Goal: Task Accomplishment & Management: Manage account settings

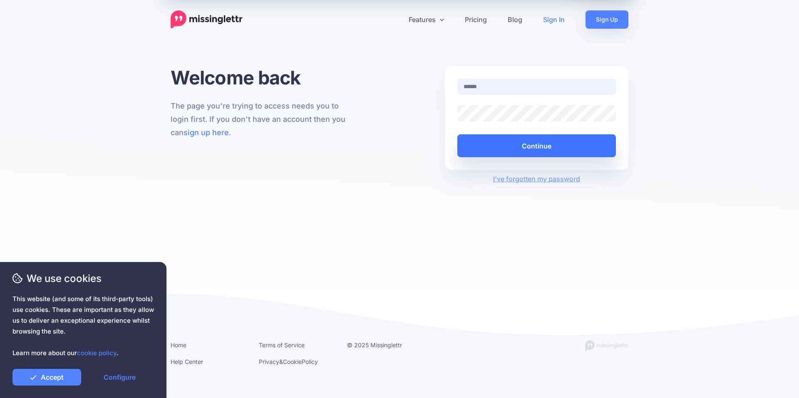
type input "**********"
click at [523, 142] on button "Continue" at bounding box center [536, 145] width 159 height 23
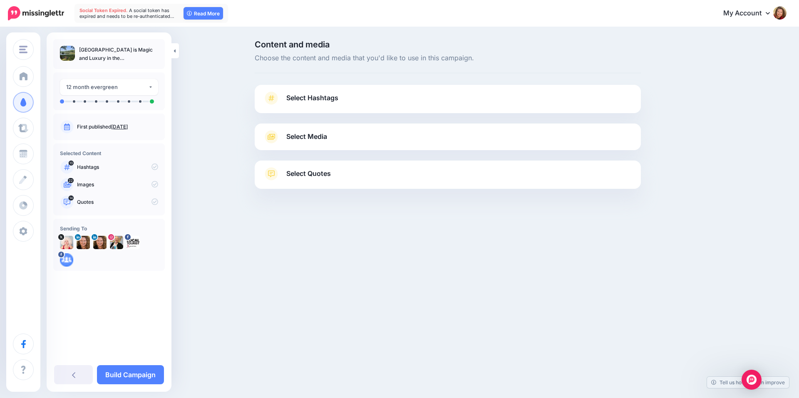
click at [276, 97] on icon at bounding box center [272, 98] width 12 height 13
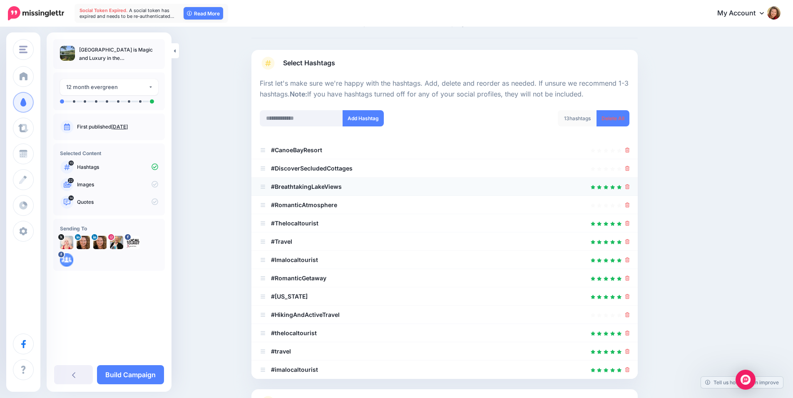
scroll to position [125, 0]
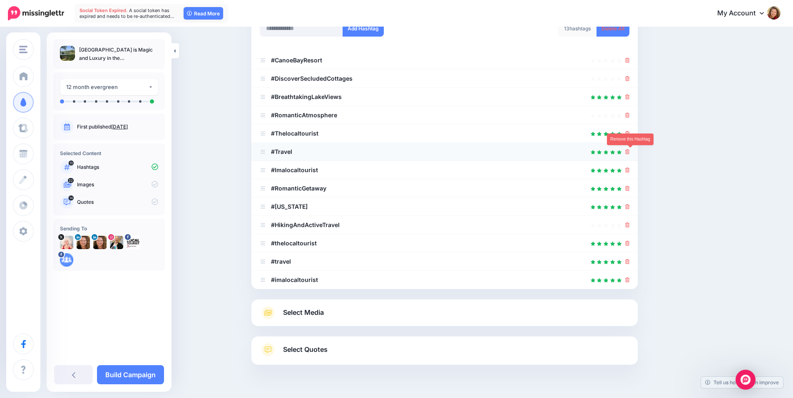
click at [630, 151] on icon at bounding box center [627, 151] width 5 height 5
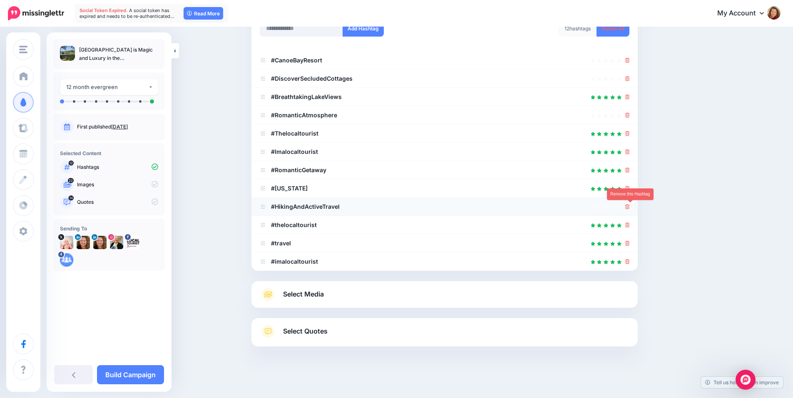
click at [630, 206] on icon at bounding box center [627, 206] width 5 height 5
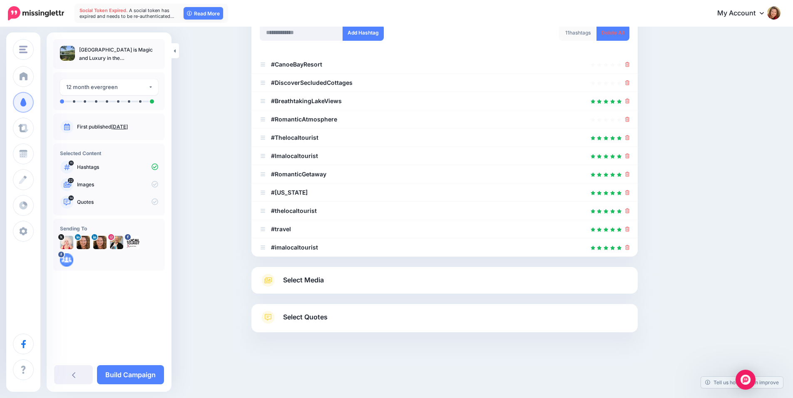
scroll to position [121, 0]
click at [631, 216] on li "#thelocaltourist" at bounding box center [444, 211] width 386 height 18
click at [630, 211] on icon at bounding box center [627, 211] width 5 height 5
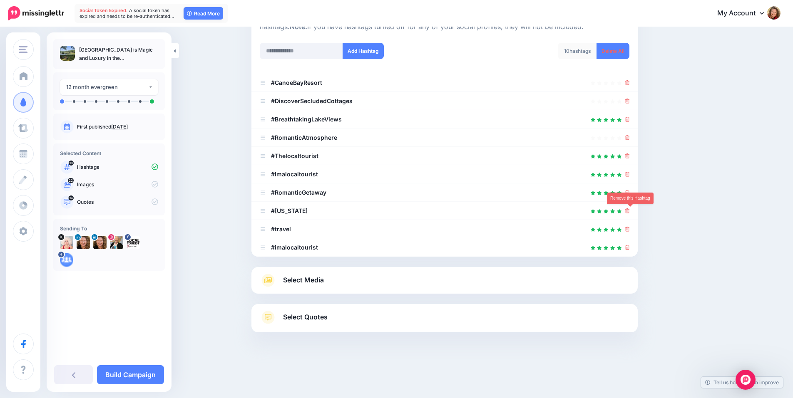
click at [630, 211] on icon at bounding box center [627, 211] width 5 height 5
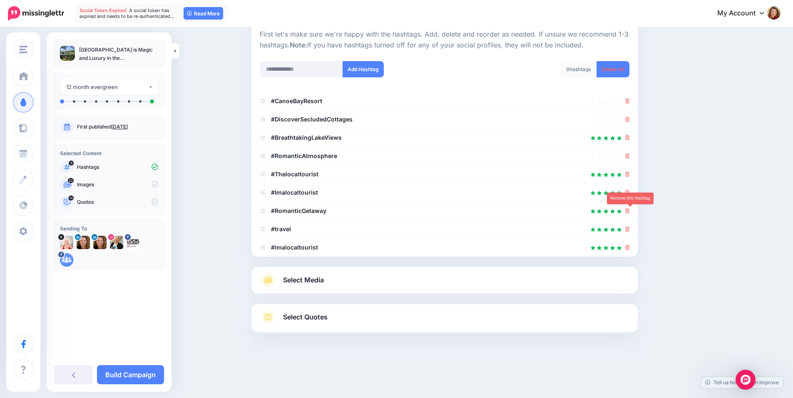
scroll to position [84, 0]
click at [630, 101] on icon at bounding box center [627, 101] width 5 height 5
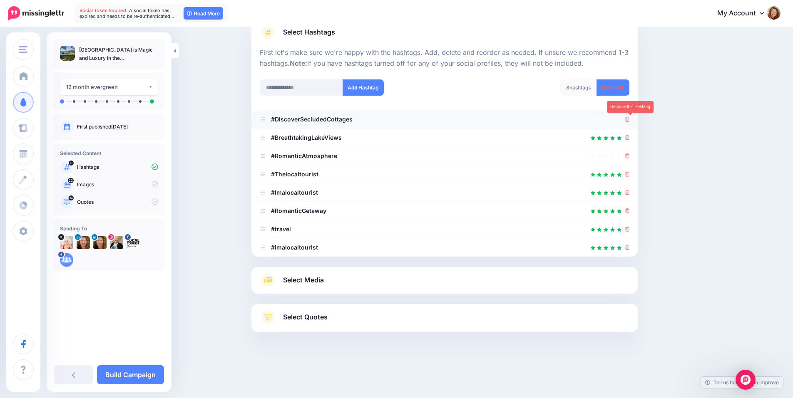
click at [629, 120] on icon at bounding box center [627, 119] width 5 height 5
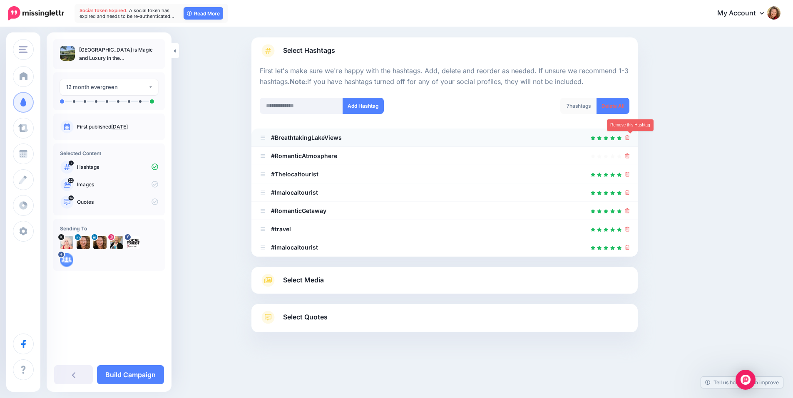
click at [630, 136] on icon at bounding box center [627, 137] width 5 height 5
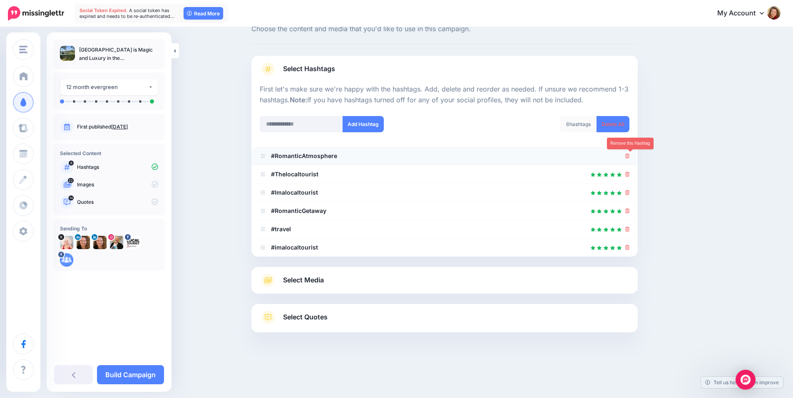
click at [630, 153] on link at bounding box center [627, 155] width 5 height 7
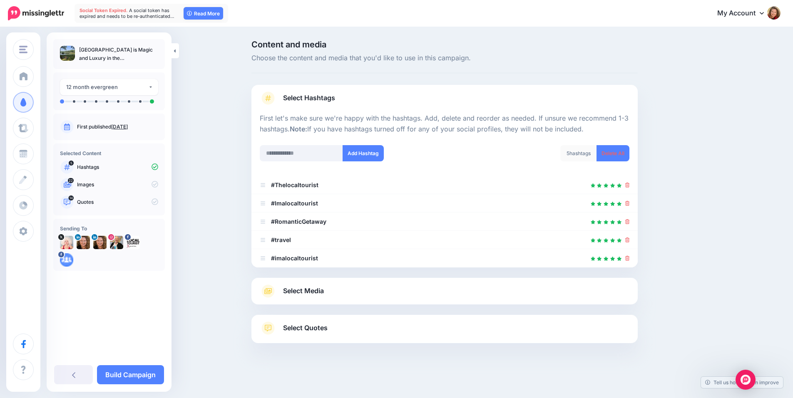
scroll to position [0, 0]
click at [629, 203] on icon at bounding box center [630, 203] width 5 height 5
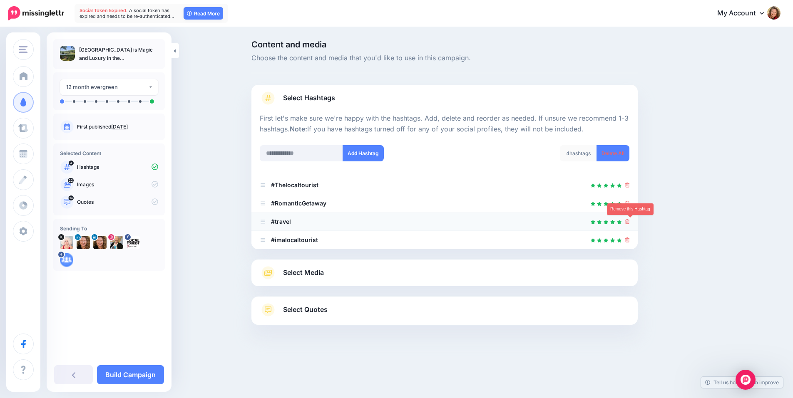
click at [629, 223] on icon at bounding box center [627, 221] width 5 height 5
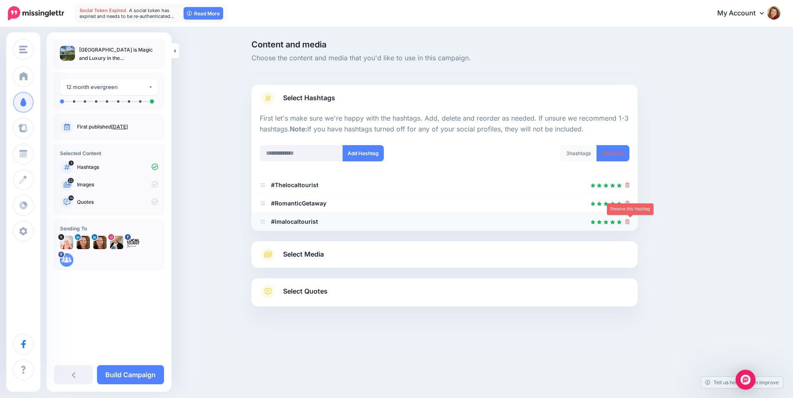
click at [629, 224] on icon at bounding box center [627, 221] width 5 height 5
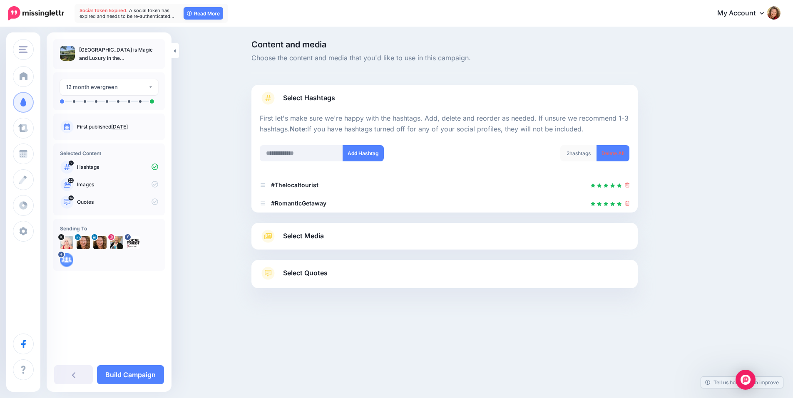
click at [280, 234] on link "Select Media" at bounding box center [445, 236] width 370 height 13
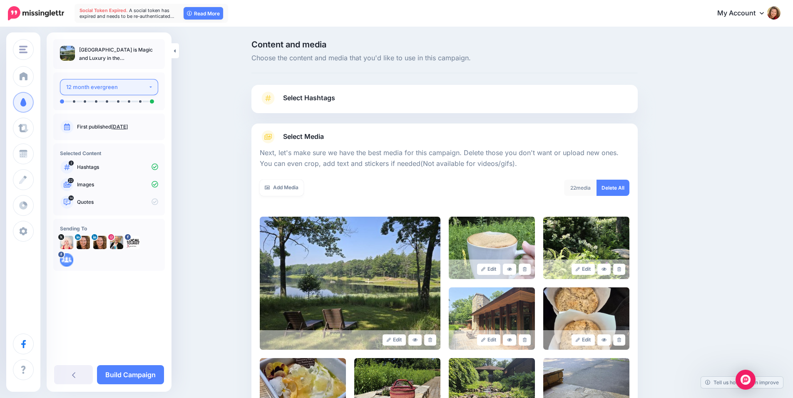
click at [130, 83] on div "12 month evergreen" at bounding box center [107, 87] width 82 height 10
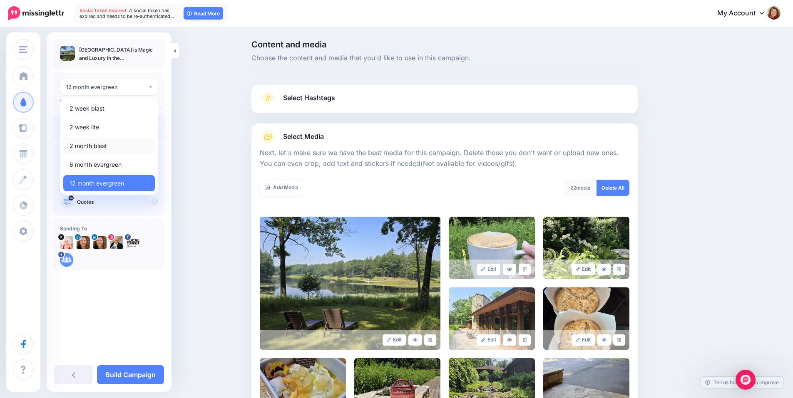
click at [109, 143] on link "2 month blast" at bounding box center [109, 146] width 92 height 16
select select "****"
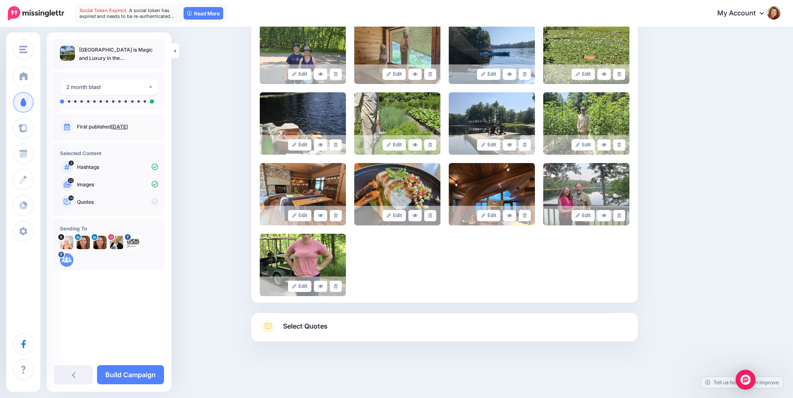
scroll to position [417, 0]
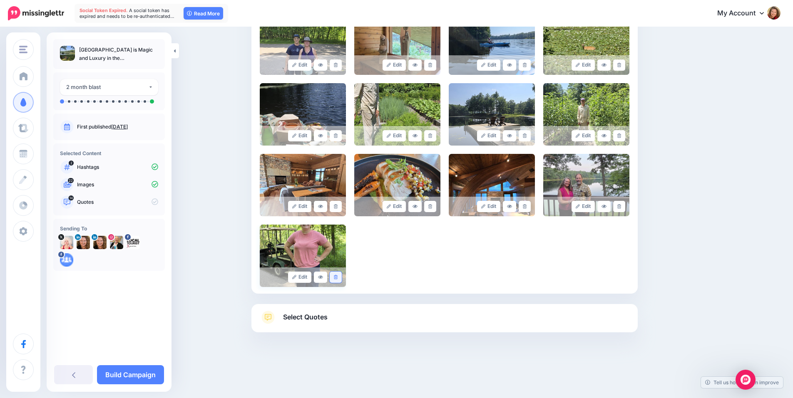
click at [341, 277] on link at bounding box center [336, 277] width 12 height 11
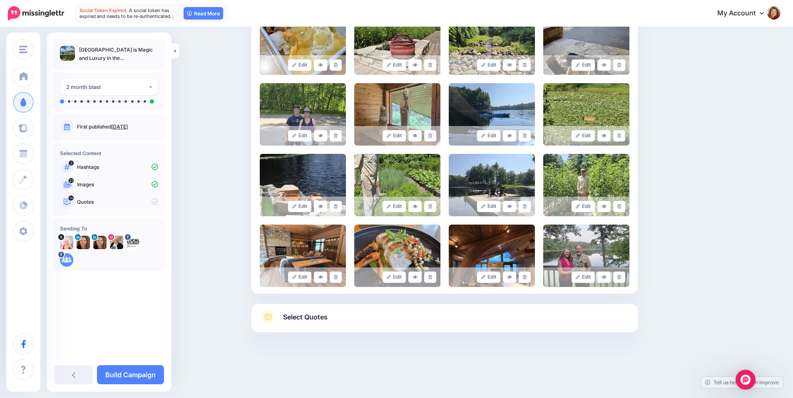
click at [313, 317] on span "Select Quotes" at bounding box center [305, 317] width 45 height 11
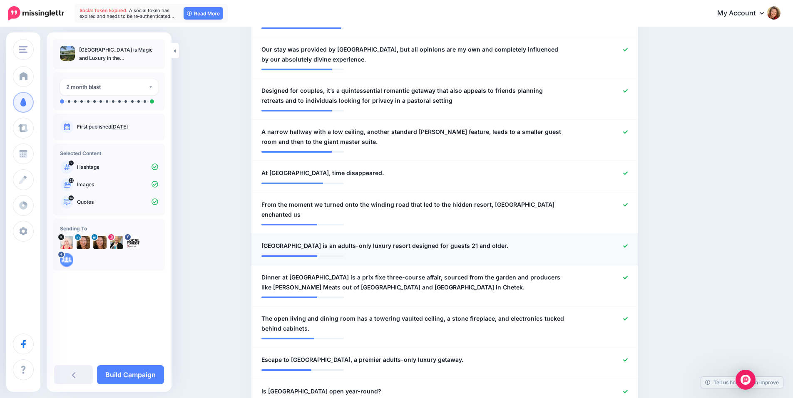
click at [628, 244] on icon at bounding box center [625, 246] width 5 height 5
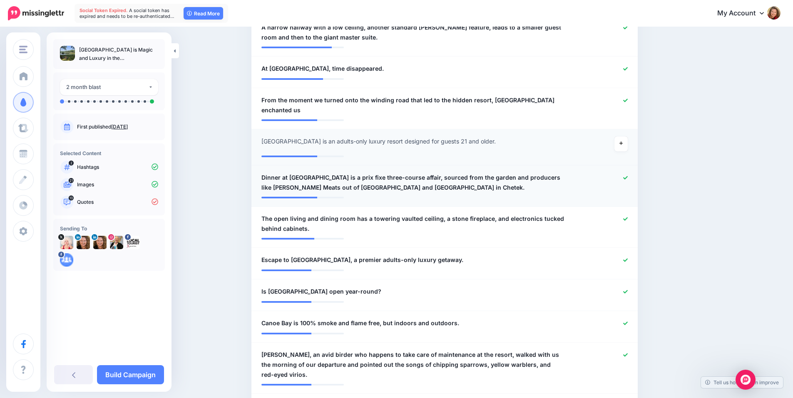
scroll to position [471, 0]
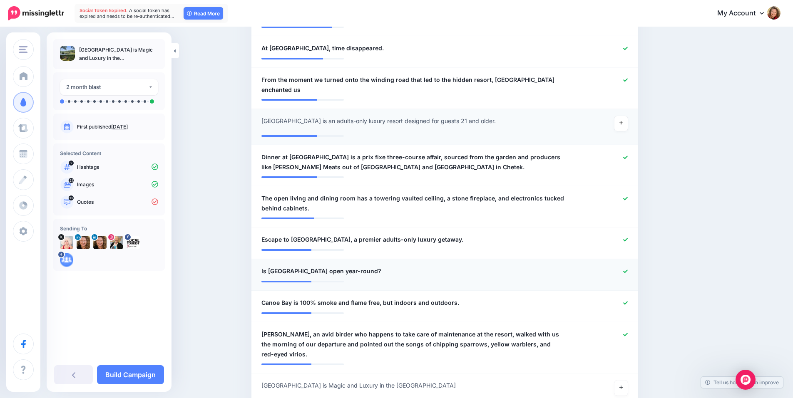
click at [628, 269] on icon at bounding box center [625, 271] width 5 height 5
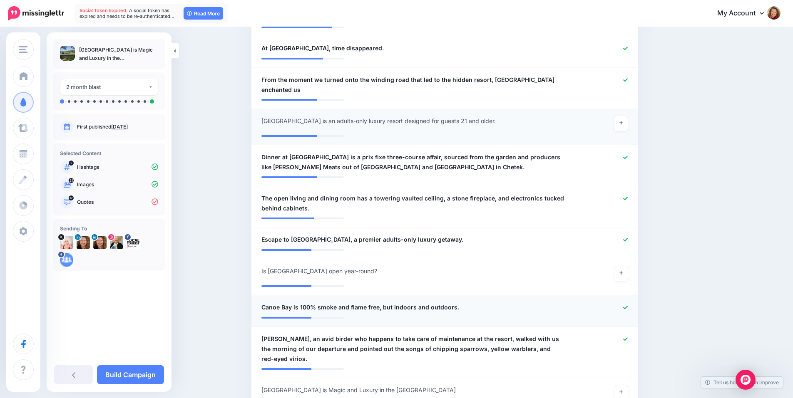
click at [628, 306] on icon at bounding box center [625, 307] width 5 height 3
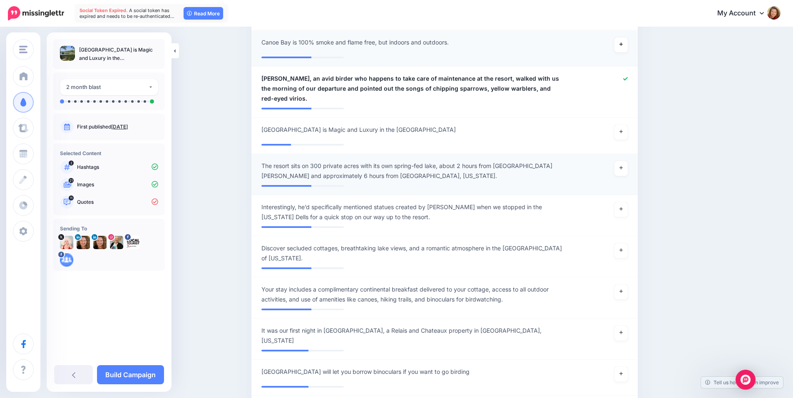
scroll to position [804, 0]
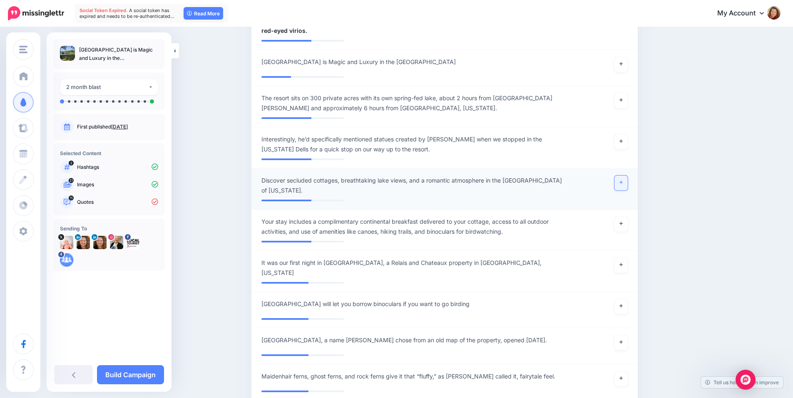
click at [624, 176] on link at bounding box center [620, 183] width 13 height 15
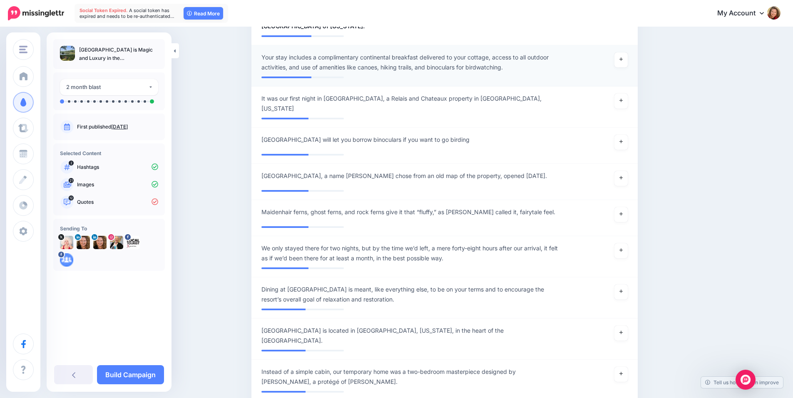
scroll to position [970, 0]
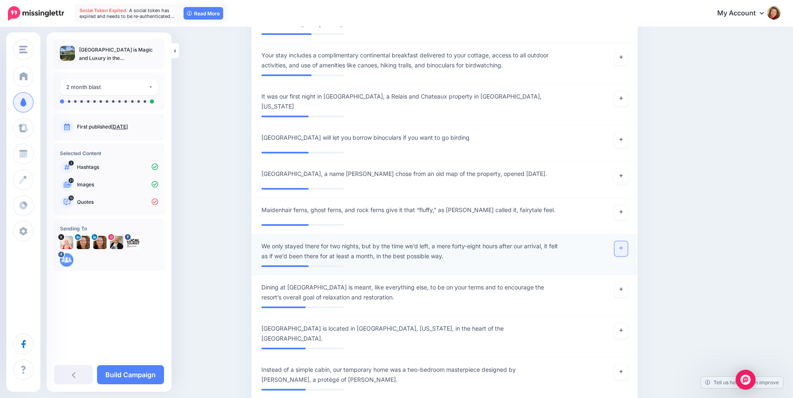
click at [623, 246] on icon at bounding box center [620, 248] width 3 height 5
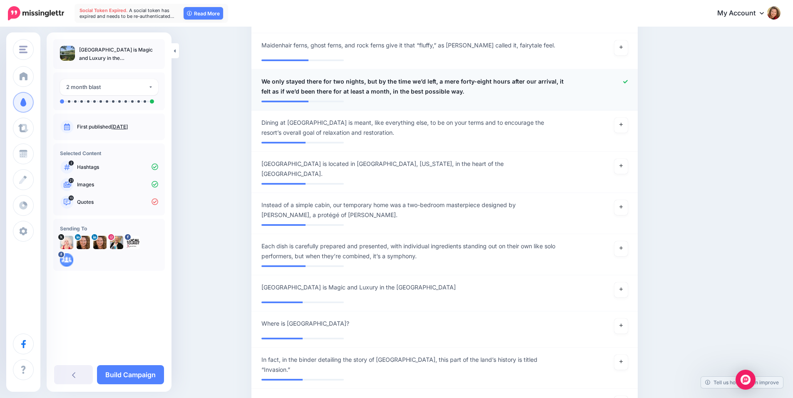
scroll to position [1137, 0]
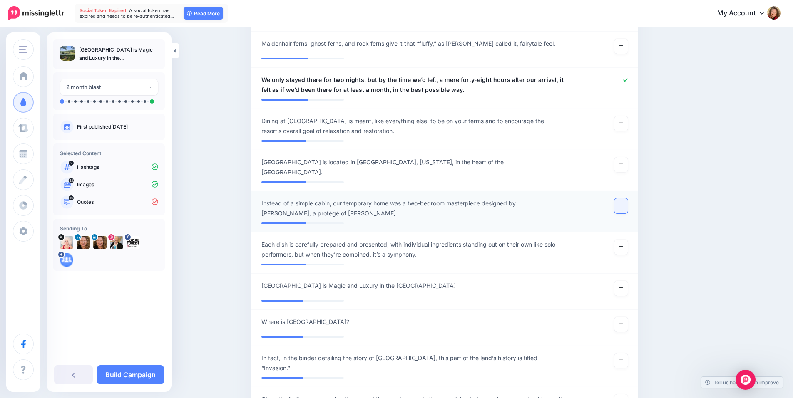
click at [624, 199] on link at bounding box center [620, 206] width 13 height 15
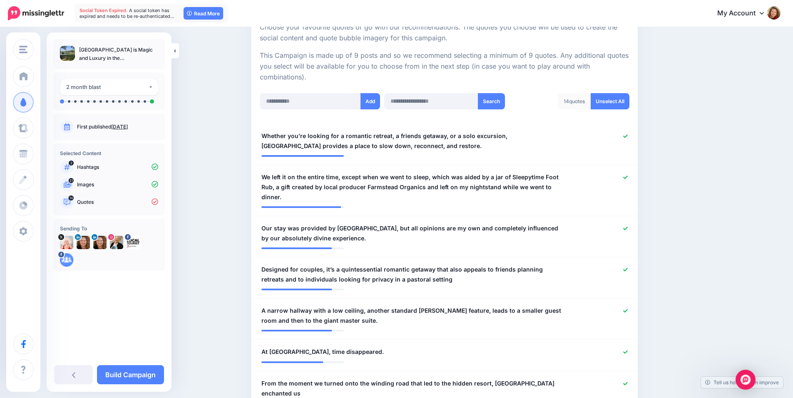
scroll to position [138, 0]
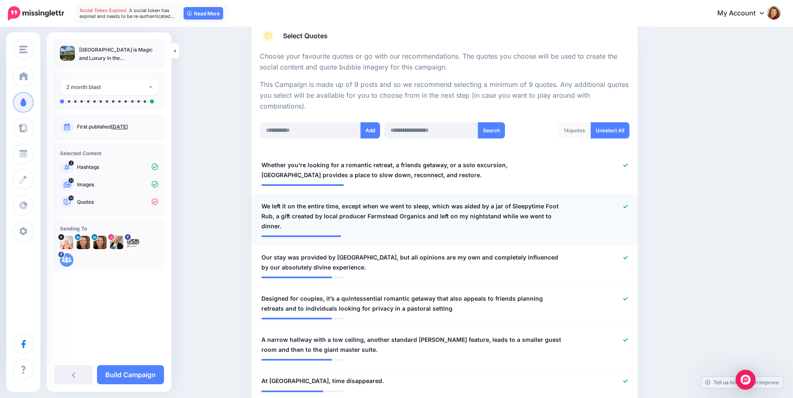
click at [628, 207] on icon at bounding box center [625, 206] width 5 height 3
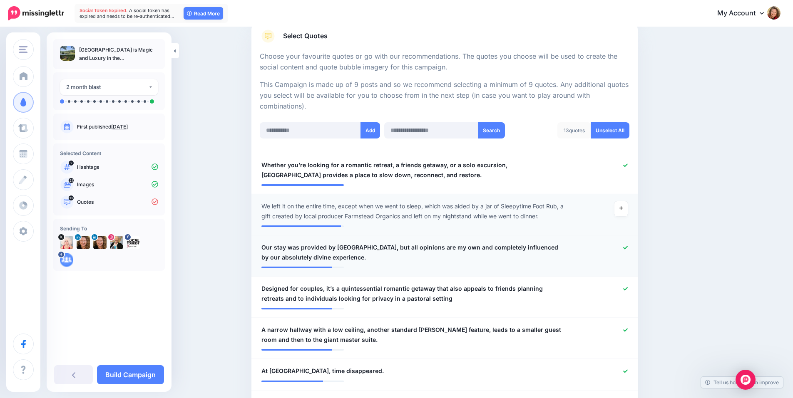
click at [627, 247] on icon at bounding box center [625, 248] width 5 height 5
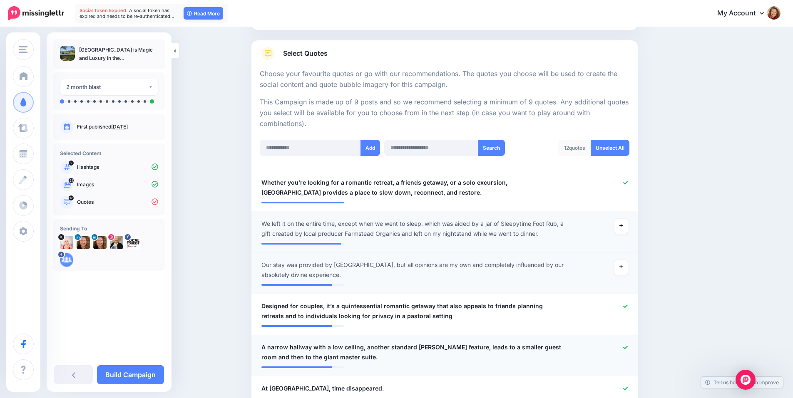
scroll to position [250, 0]
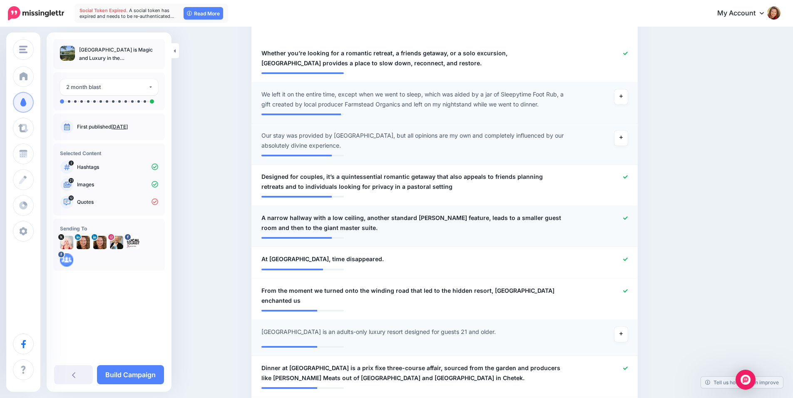
click at [628, 219] on icon at bounding box center [625, 217] width 5 height 3
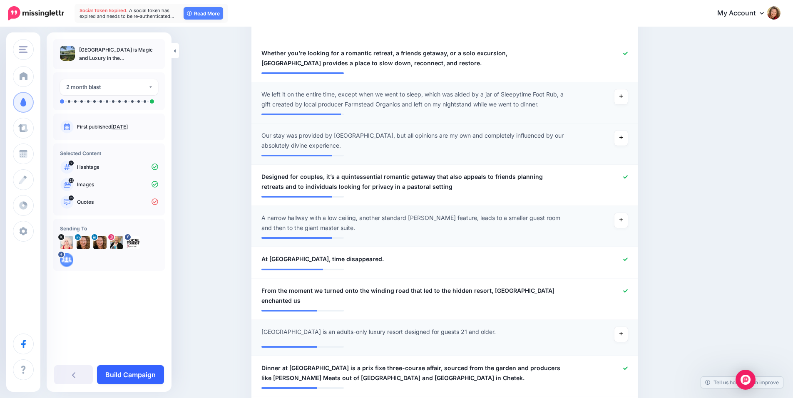
click at [137, 372] on link "Build Campaign" at bounding box center [130, 374] width 67 height 19
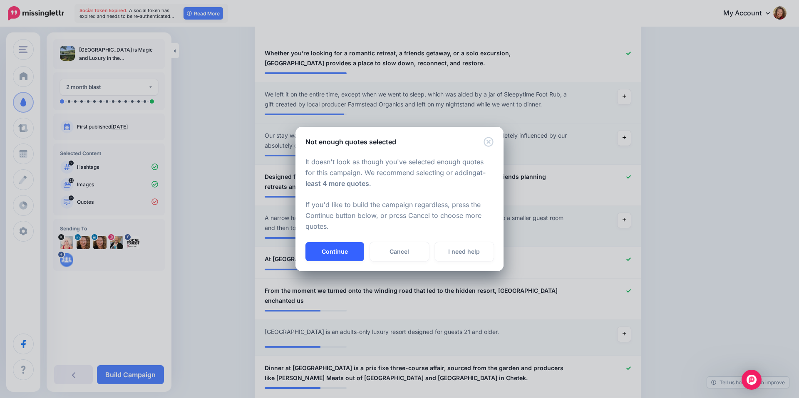
click at [350, 246] on button "Continue" at bounding box center [335, 251] width 59 height 19
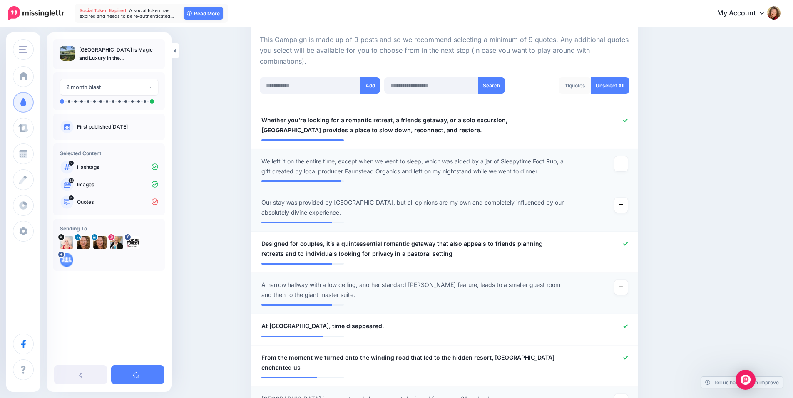
scroll to position [83, 0]
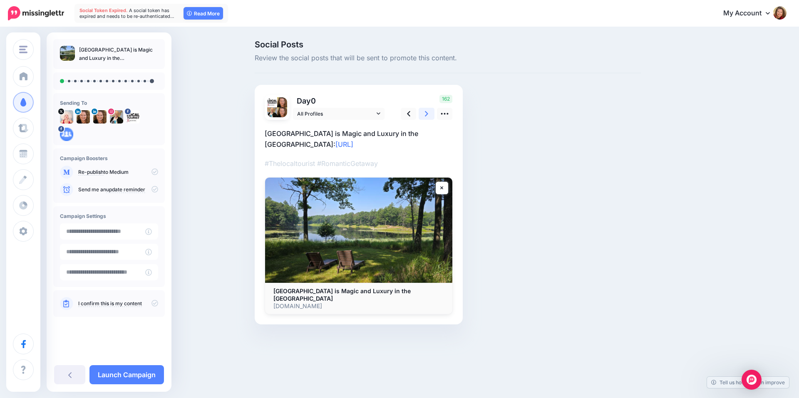
click at [427, 114] on icon at bounding box center [426, 113] width 3 height 5
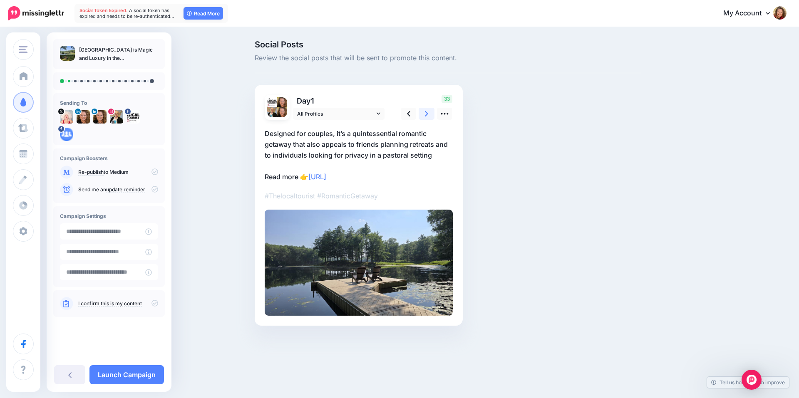
click at [427, 114] on icon at bounding box center [426, 113] width 3 height 5
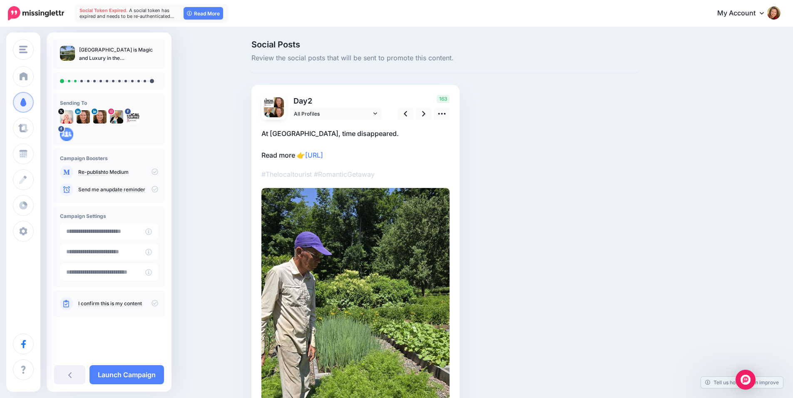
click at [415, 137] on p "At Canoe Bay Resort, time disappeared. Read more 👉 https://lttr.ai/AhjvI" at bounding box center [355, 144] width 188 height 32
click at [442, 114] on icon at bounding box center [441, 114] width 7 height 2
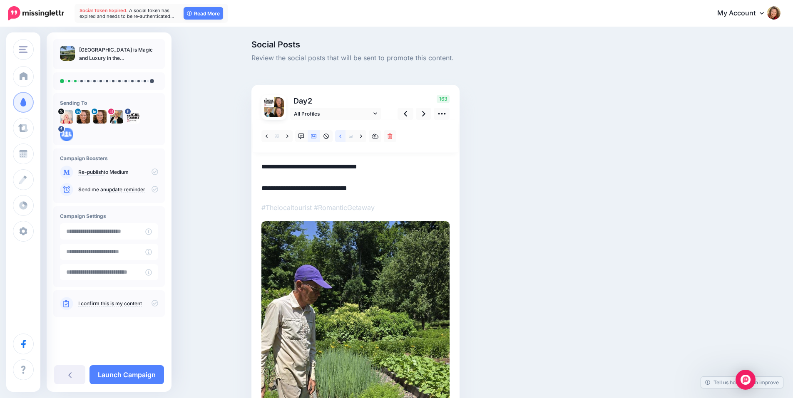
click at [342, 137] on link at bounding box center [340, 136] width 10 height 12
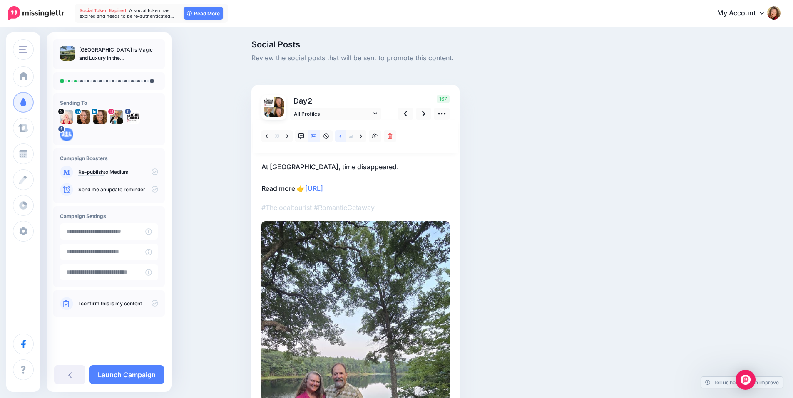
click at [342, 137] on link at bounding box center [340, 136] width 10 height 12
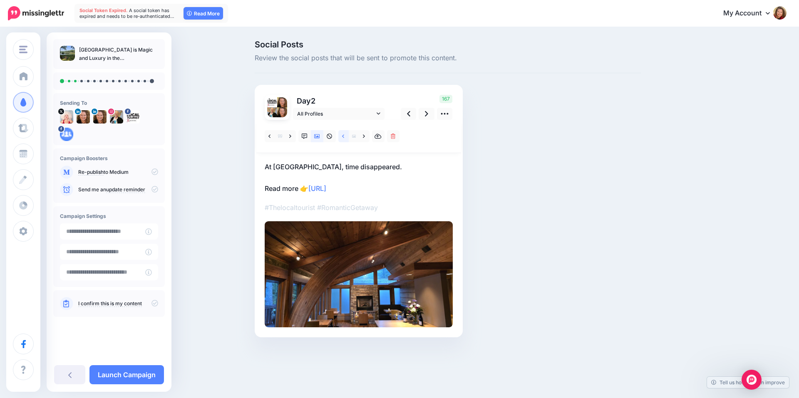
click at [342, 137] on link at bounding box center [343, 136] width 10 height 12
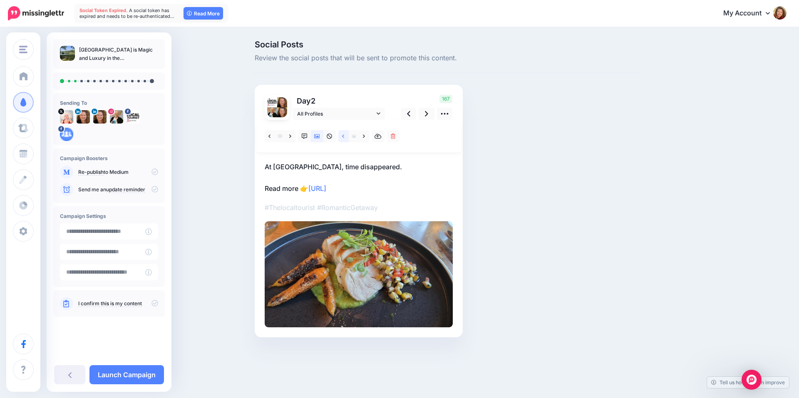
click at [342, 137] on link at bounding box center [343, 136] width 10 height 12
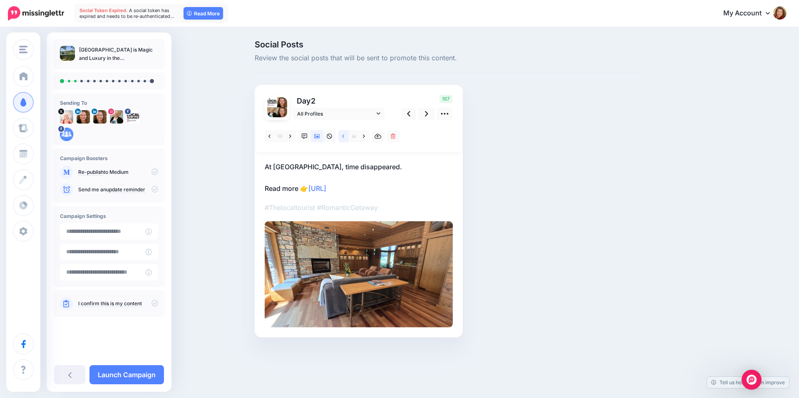
click at [342, 137] on link at bounding box center [343, 136] width 10 height 12
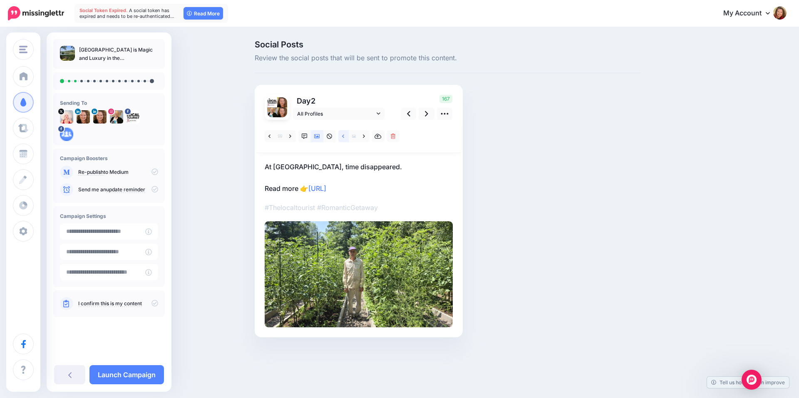
click at [342, 137] on link at bounding box center [343, 136] width 10 height 12
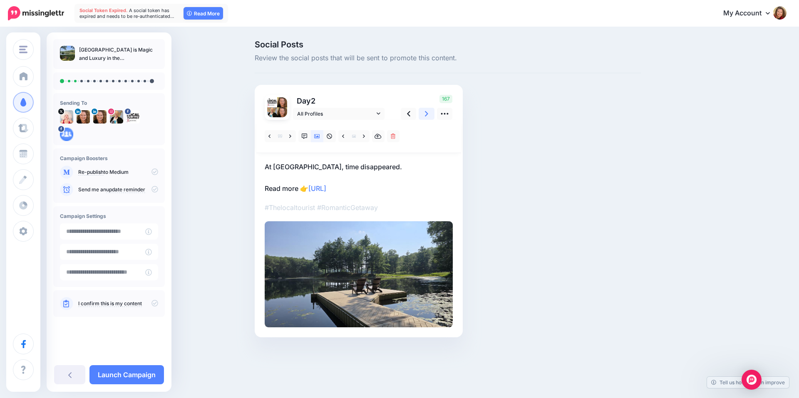
click at [431, 117] on link at bounding box center [427, 114] width 16 height 12
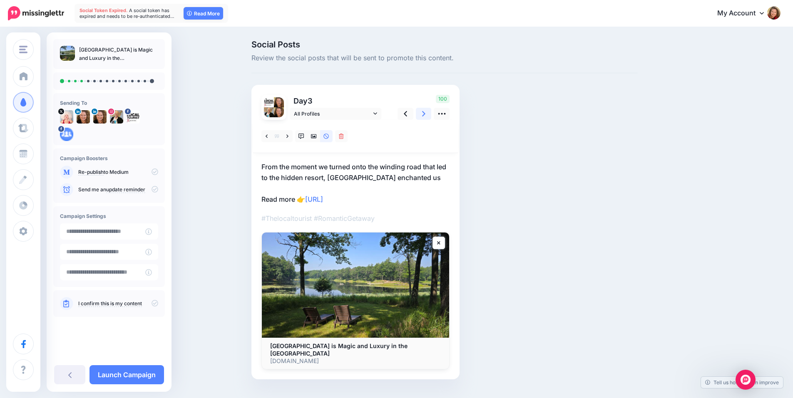
click at [431, 117] on link at bounding box center [424, 114] width 16 height 12
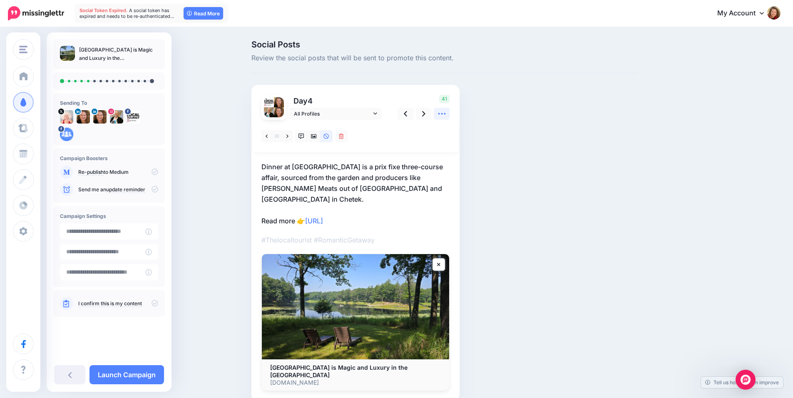
click at [442, 116] on icon at bounding box center [441, 113] width 9 height 9
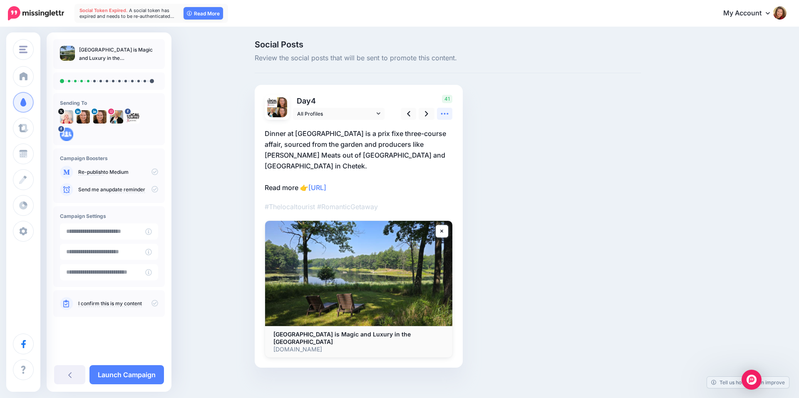
click at [444, 112] on icon at bounding box center [444, 113] width 9 height 9
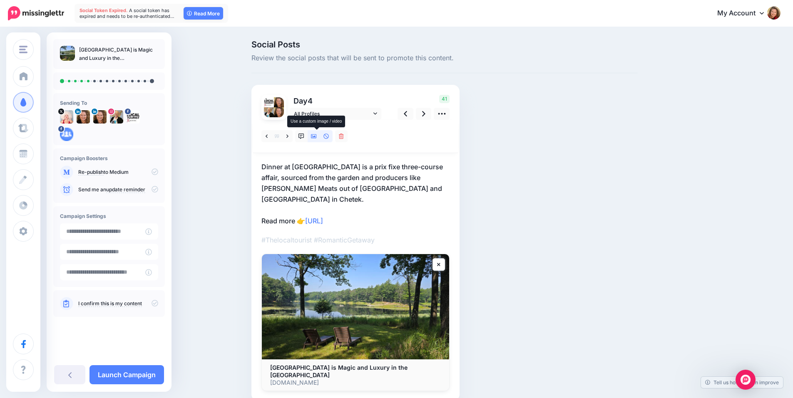
click at [316, 135] on icon at bounding box center [314, 136] width 6 height 4
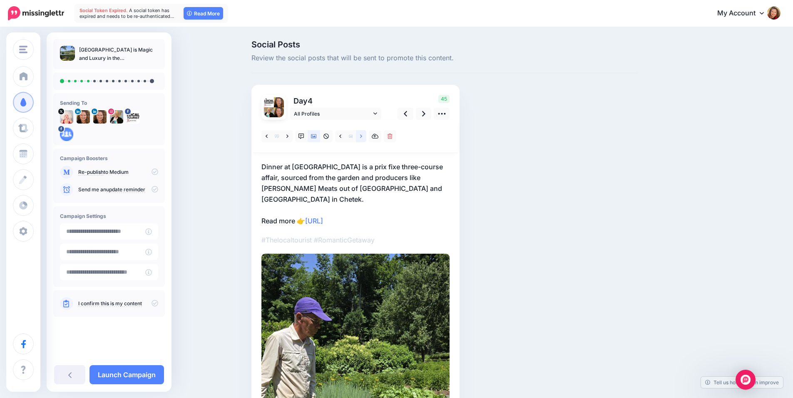
click at [362, 135] on icon at bounding box center [361, 135] width 2 height 3
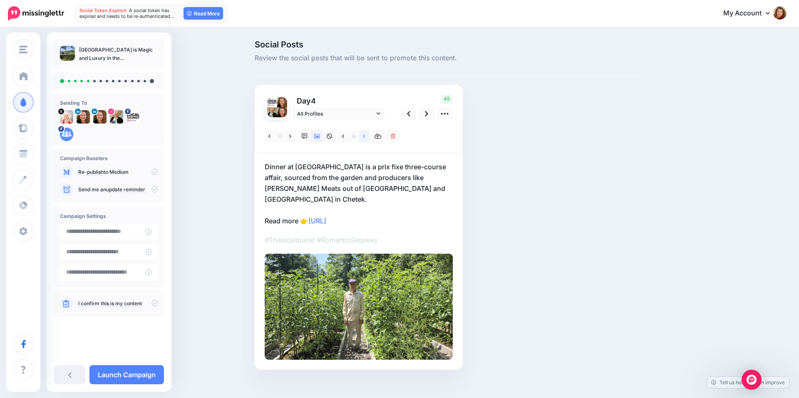
click at [364, 135] on icon at bounding box center [364, 135] width 2 height 3
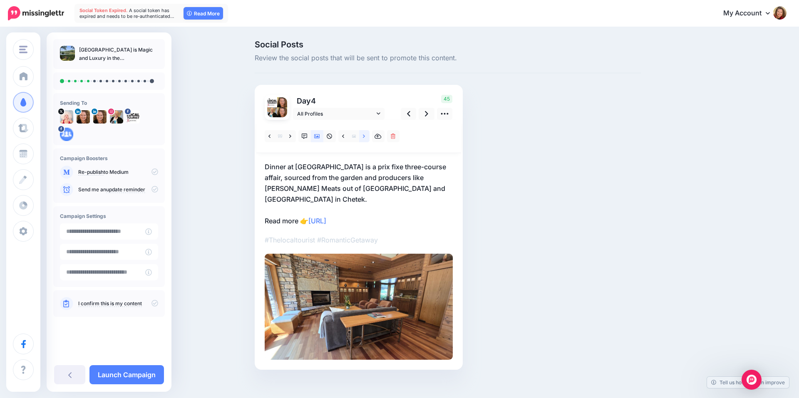
click at [364, 135] on icon at bounding box center [364, 135] width 2 height 3
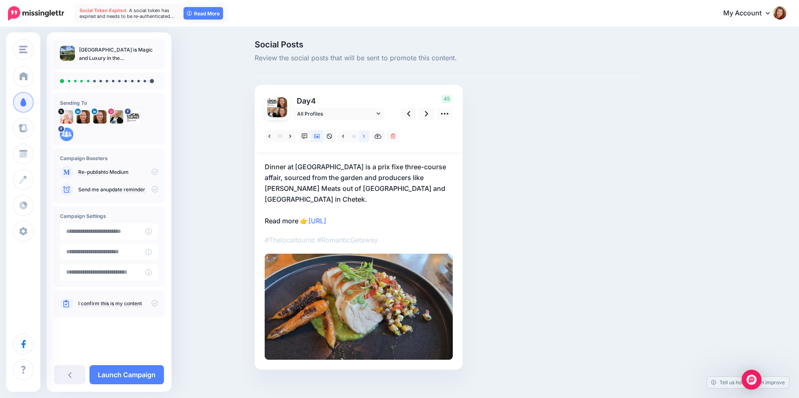
click at [364, 135] on icon at bounding box center [364, 135] width 2 height 3
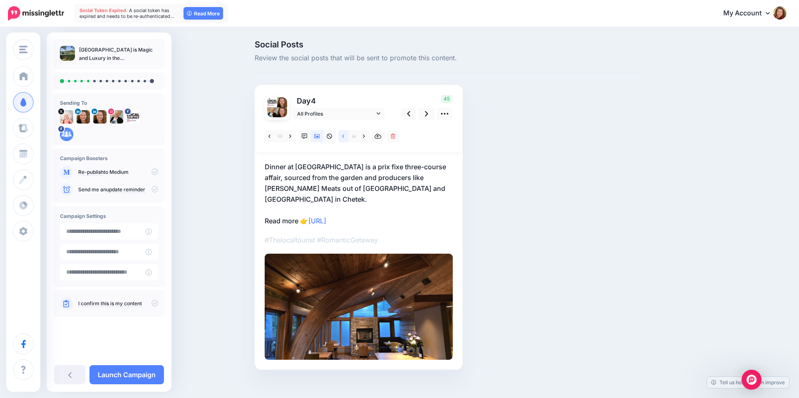
click at [340, 138] on link at bounding box center [343, 136] width 10 height 12
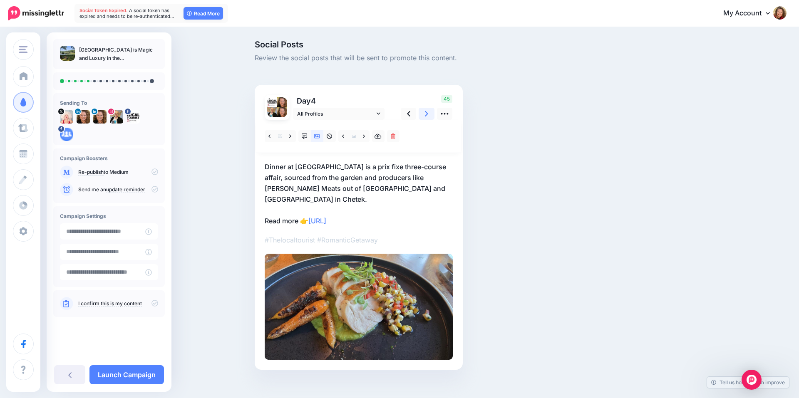
click at [423, 115] on link at bounding box center [427, 114] width 16 height 12
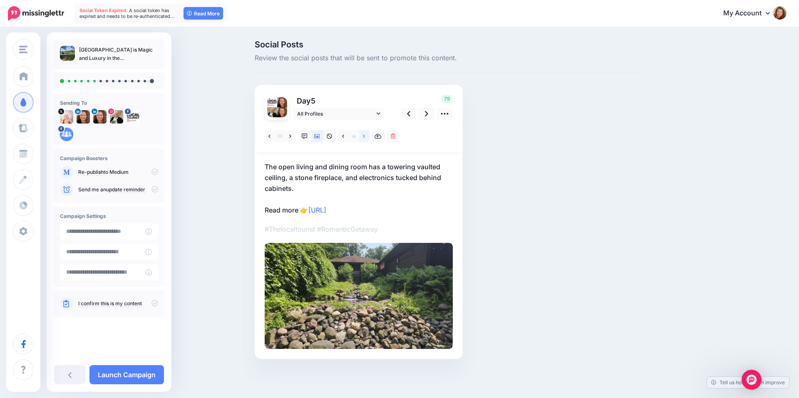
click at [362, 137] on link at bounding box center [364, 136] width 10 height 12
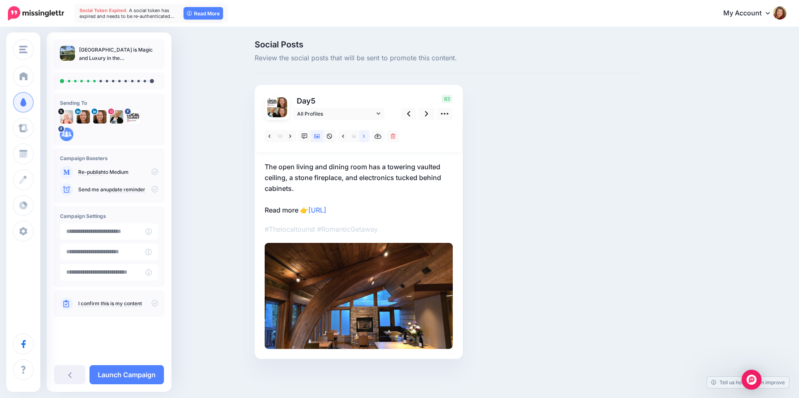
click at [362, 137] on link at bounding box center [364, 136] width 10 height 12
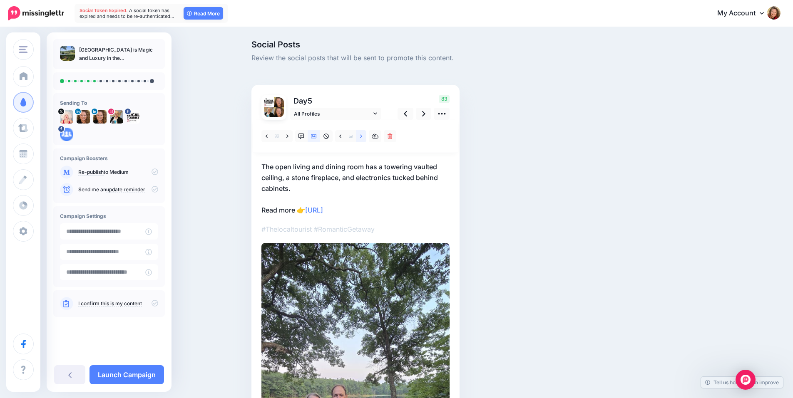
click at [362, 137] on link at bounding box center [361, 136] width 10 height 12
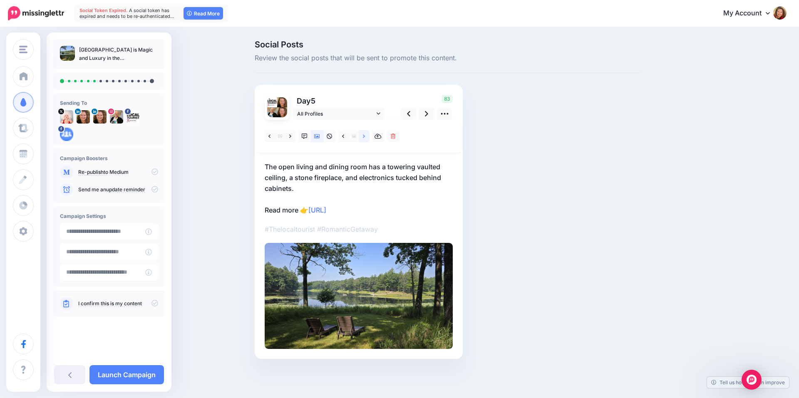
click at [362, 137] on link at bounding box center [364, 136] width 10 height 12
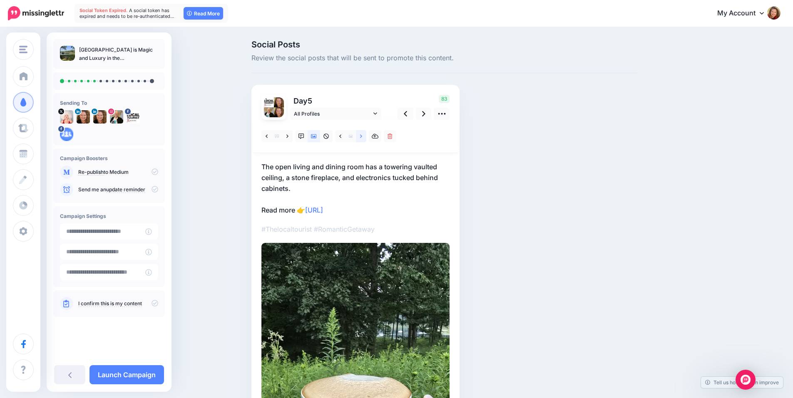
click at [362, 137] on link at bounding box center [361, 136] width 10 height 12
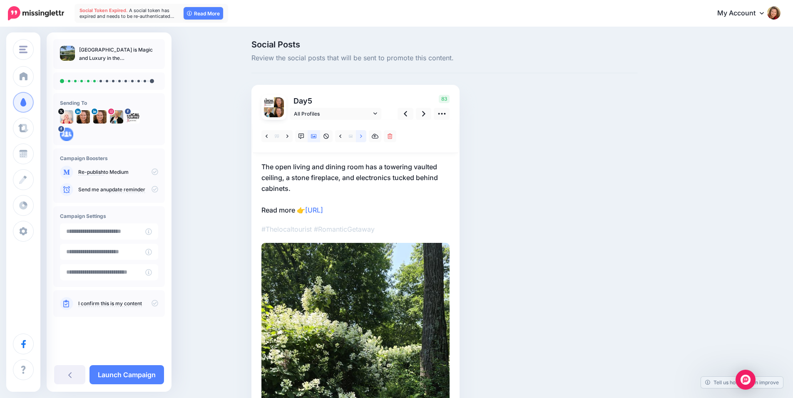
click at [362, 137] on link at bounding box center [361, 136] width 10 height 12
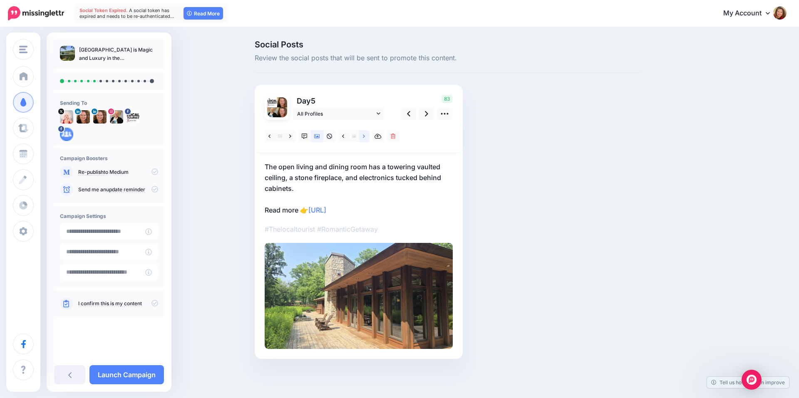
click at [362, 137] on link at bounding box center [364, 136] width 10 height 12
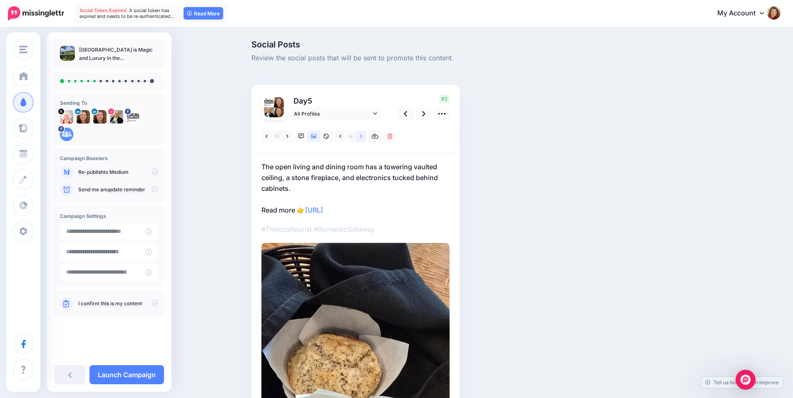
click at [362, 137] on link at bounding box center [361, 136] width 10 height 12
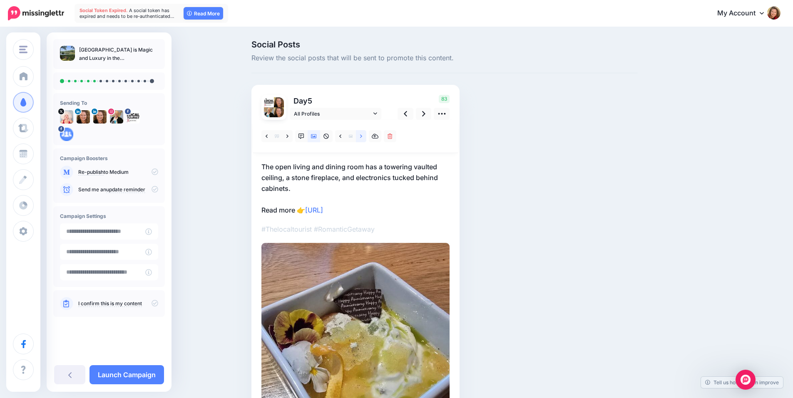
click at [362, 137] on link at bounding box center [361, 136] width 10 height 12
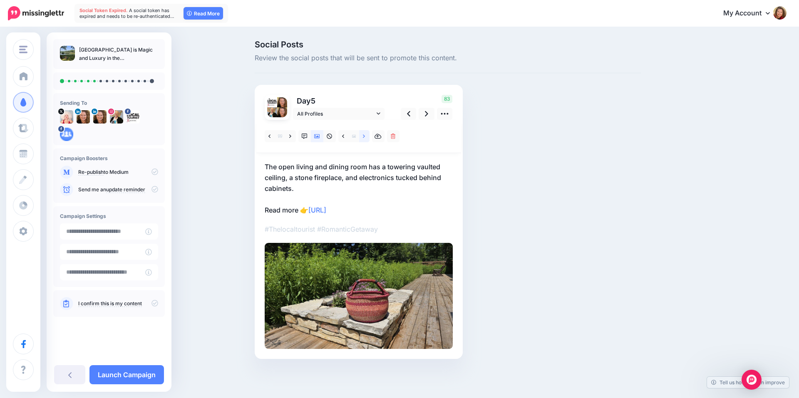
click at [362, 137] on link at bounding box center [364, 136] width 10 height 12
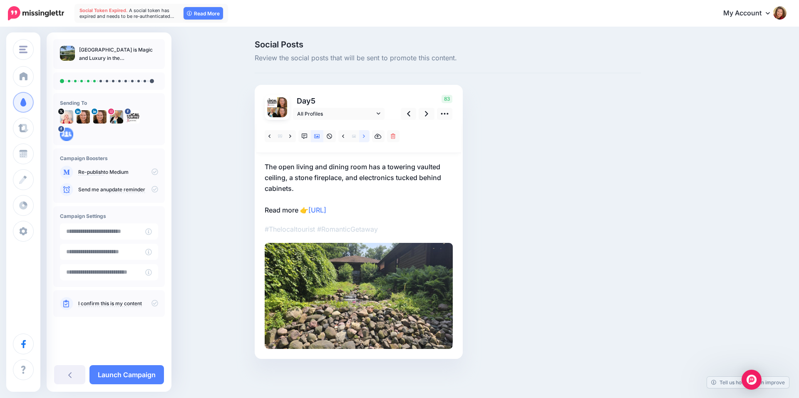
click at [362, 137] on link at bounding box center [364, 136] width 10 height 12
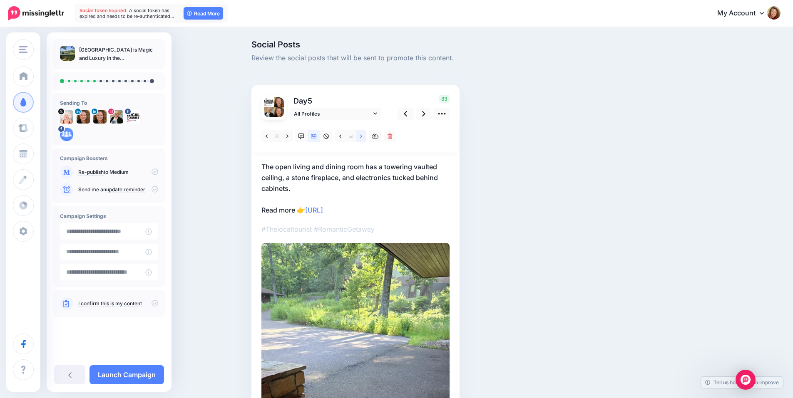
click at [362, 137] on link at bounding box center [361, 136] width 10 height 12
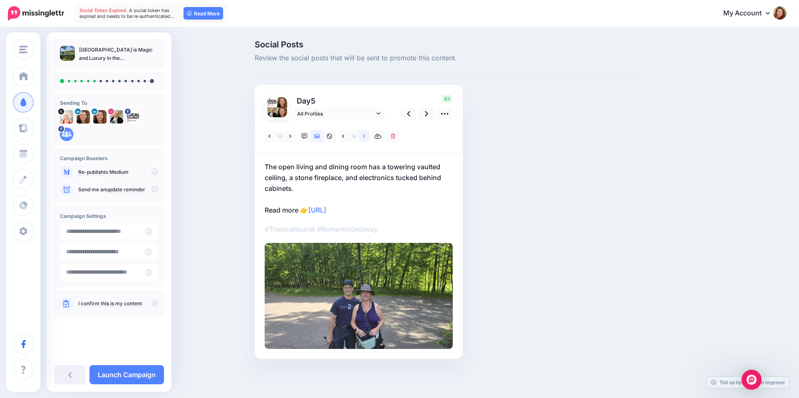
click at [362, 137] on link at bounding box center [364, 136] width 10 height 12
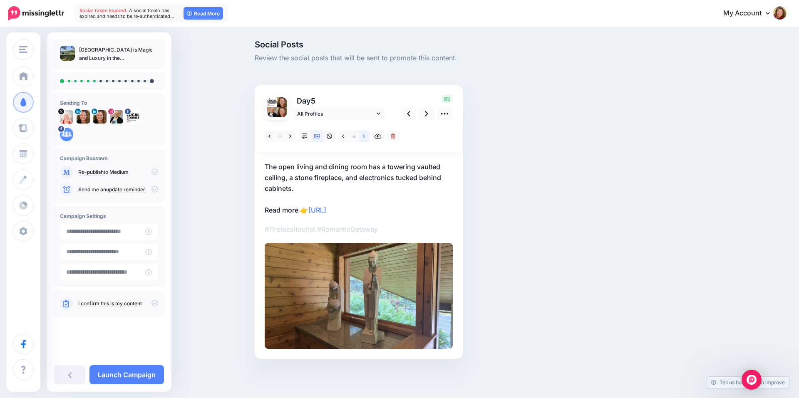
click at [362, 137] on link at bounding box center [364, 136] width 10 height 12
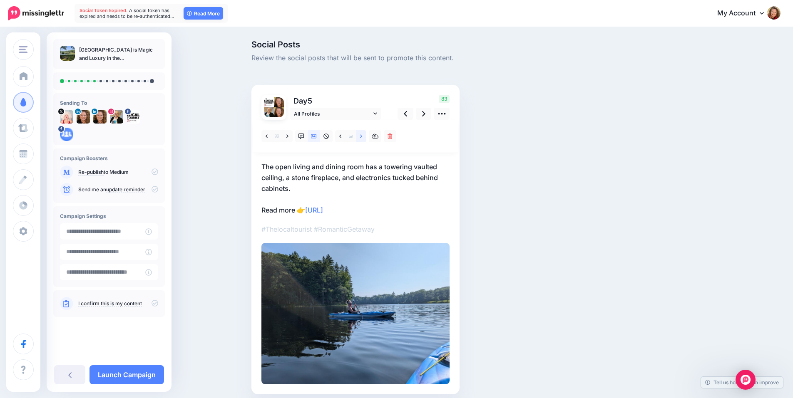
click at [362, 137] on link at bounding box center [361, 136] width 10 height 12
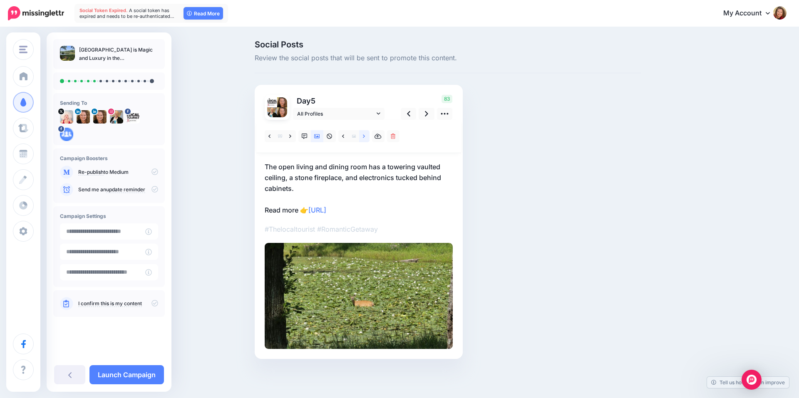
click at [362, 137] on link at bounding box center [364, 136] width 10 height 12
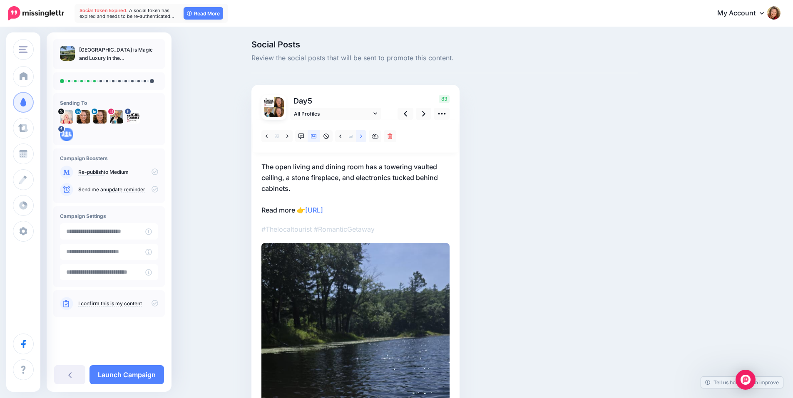
click at [362, 137] on link at bounding box center [361, 136] width 10 height 12
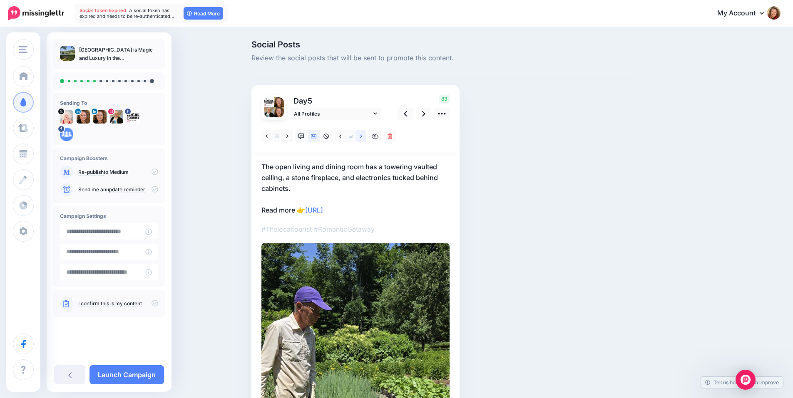
click at [362, 137] on link at bounding box center [361, 136] width 10 height 12
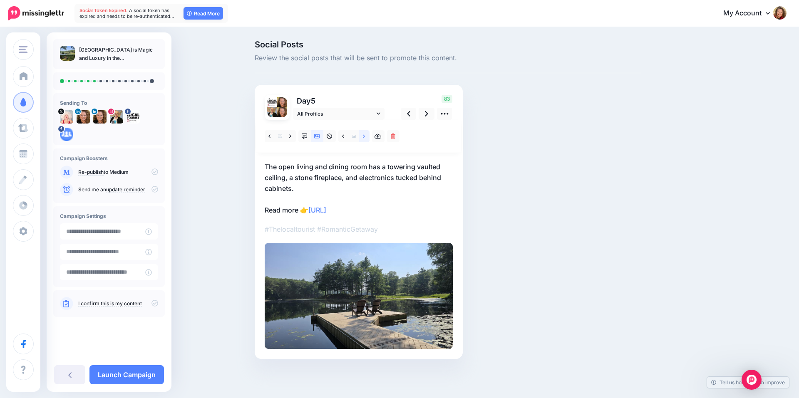
click at [362, 137] on link at bounding box center [364, 136] width 10 height 12
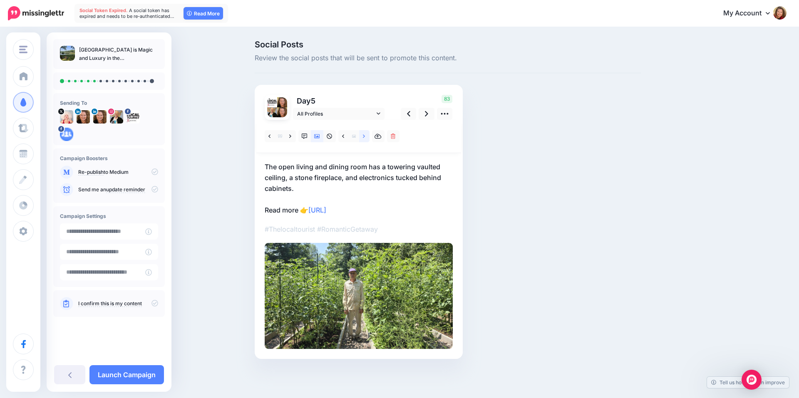
click at [362, 137] on link at bounding box center [364, 136] width 10 height 12
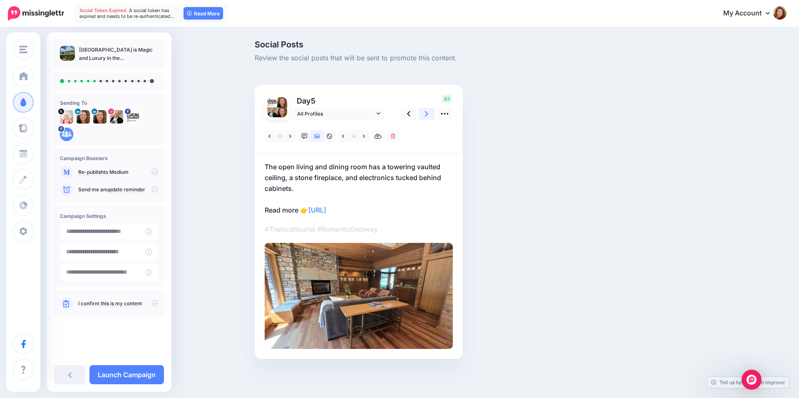
click at [424, 114] on link at bounding box center [427, 114] width 16 height 12
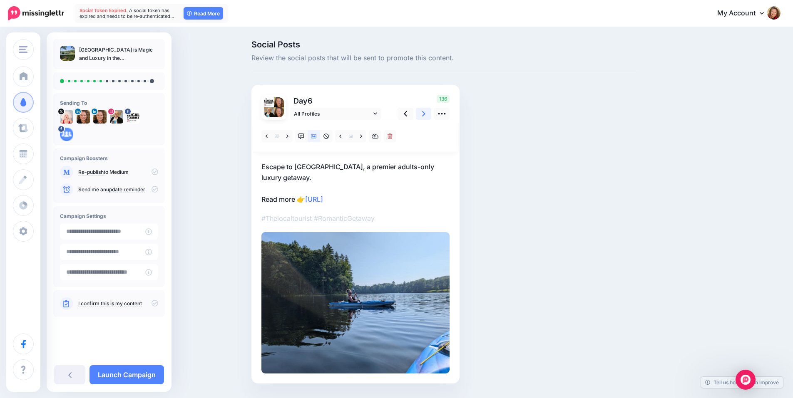
click at [423, 115] on link at bounding box center [424, 114] width 16 height 12
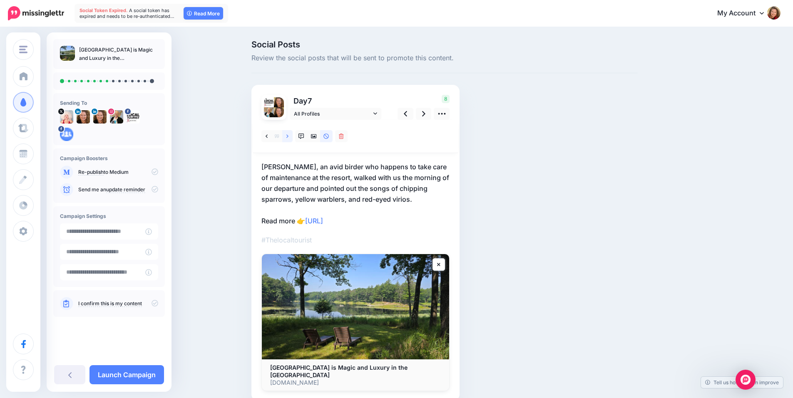
click at [289, 136] on link at bounding box center [287, 136] width 10 height 12
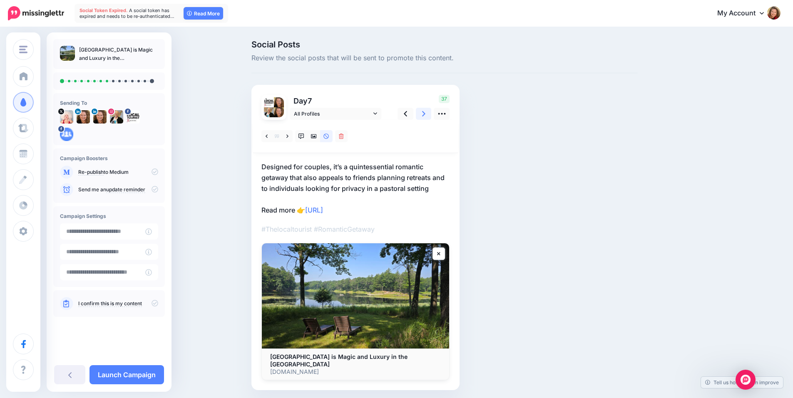
click at [424, 114] on link at bounding box center [424, 114] width 16 height 12
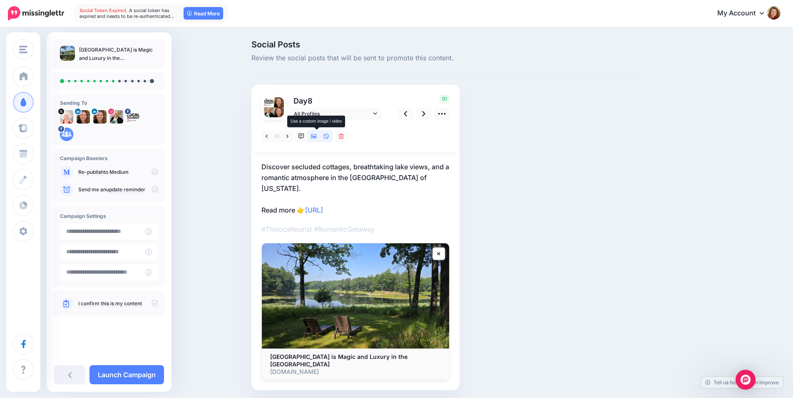
click at [317, 137] on icon at bounding box center [314, 136] width 6 height 4
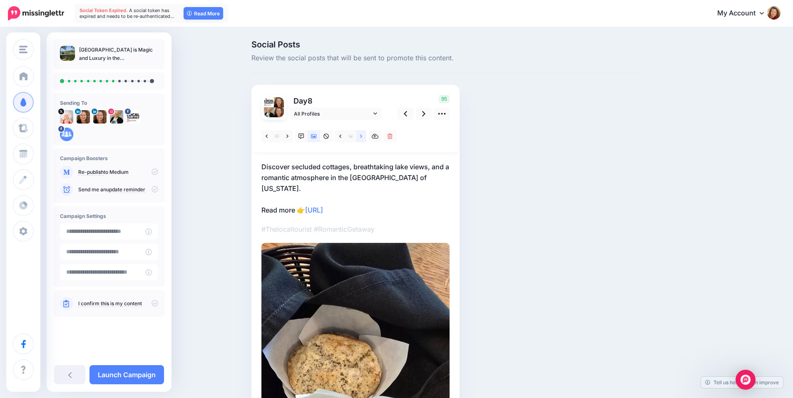
click at [362, 136] on link at bounding box center [361, 136] width 10 height 12
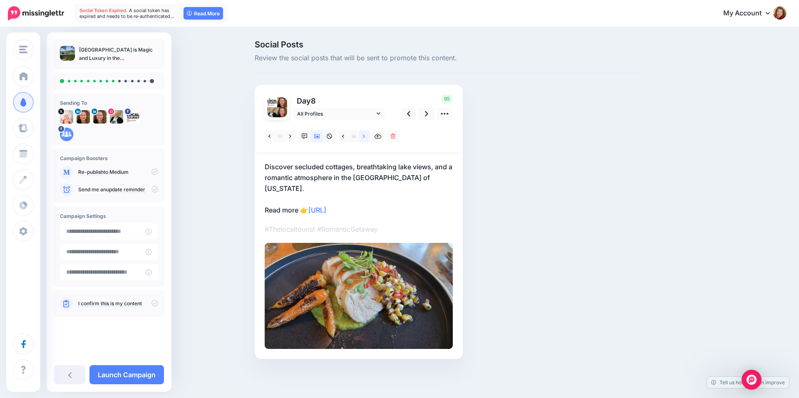
click at [362, 136] on link at bounding box center [364, 136] width 10 height 12
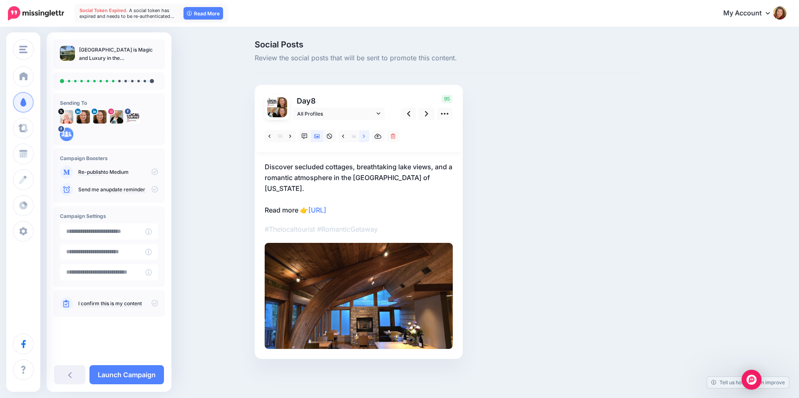
click at [362, 136] on link at bounding box center [364, 136] width 10 height 12
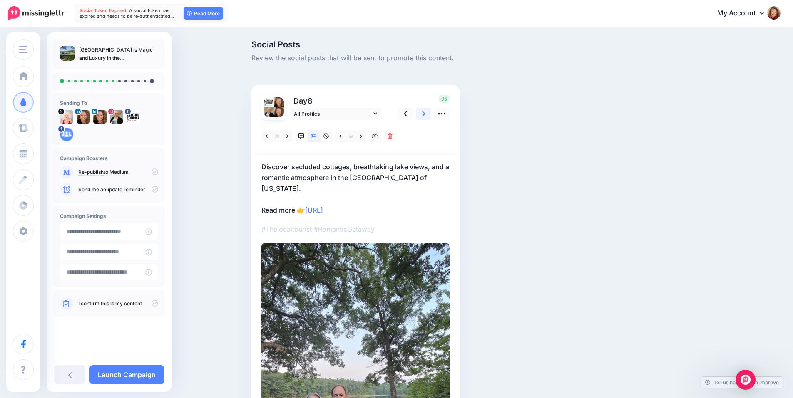
click at [425, 114] on icon at bounding box center [423, 113] width 3 height 9
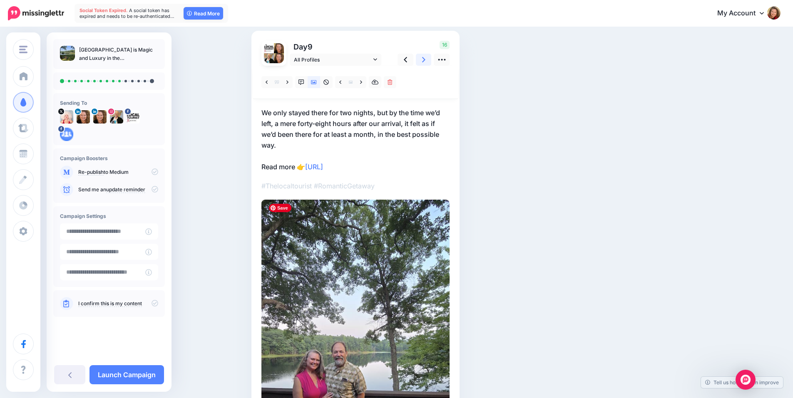
scroll to position [42, 0]
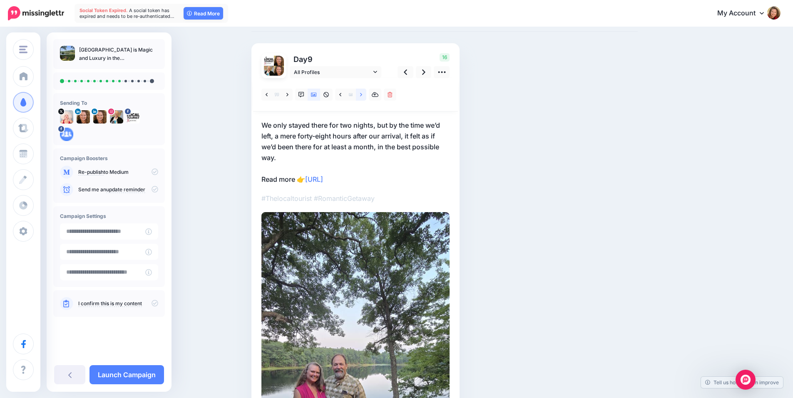
click at [362, 96] on icon at bounding box center [361, 95] width 2 height 6
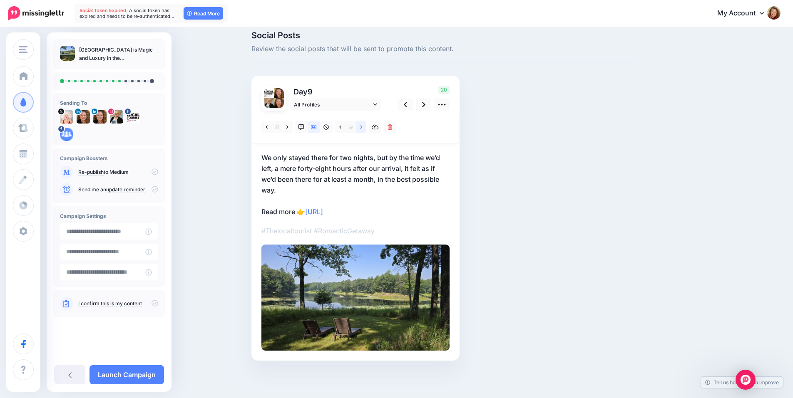
click at [365, 126] on link at bounding box center [361, 127] width 10 height 12
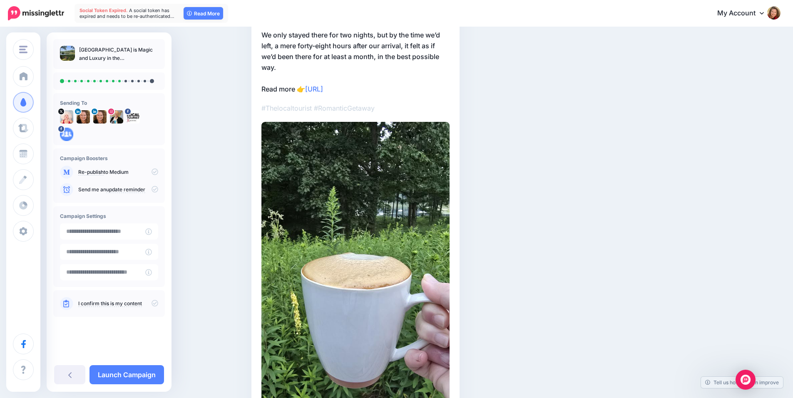
scroll to position [83, 0]
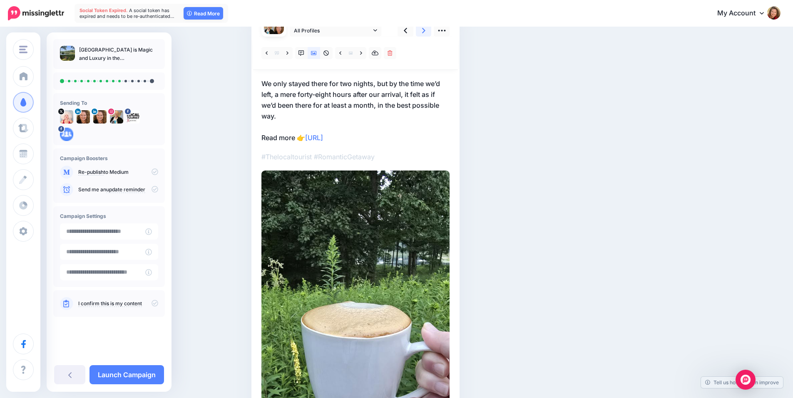
click at [423, 32] on link at bounding box center [424, 31] width 16 height 12
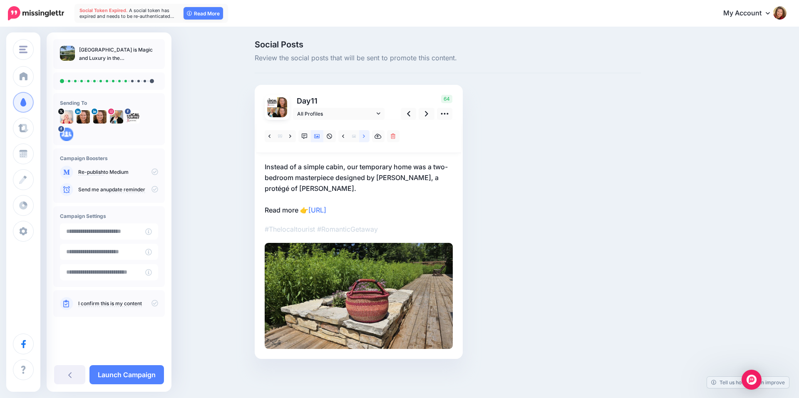
click at [365, 139] on icon at bounding box center [364, 137] width 2 height 6
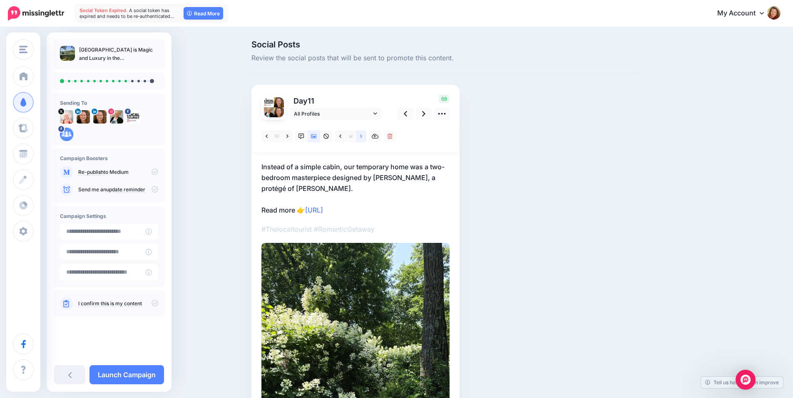
click at [362, 139] on icon at bounding box center [361, 137] width 2 height 6
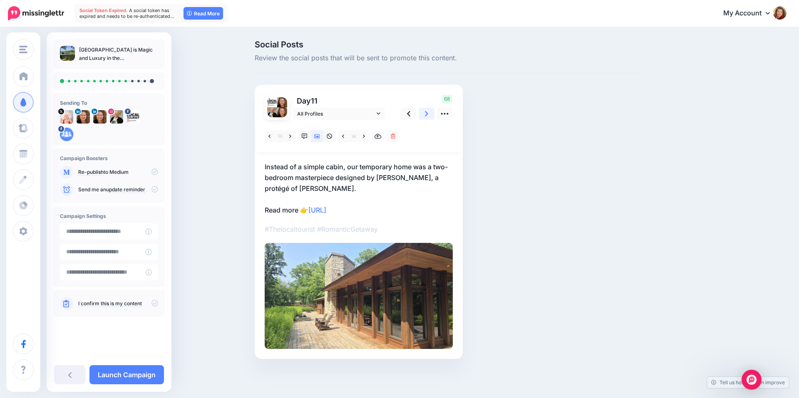
click at [428, 111] on icon at bounding box center [426, 113] width 3 height 9
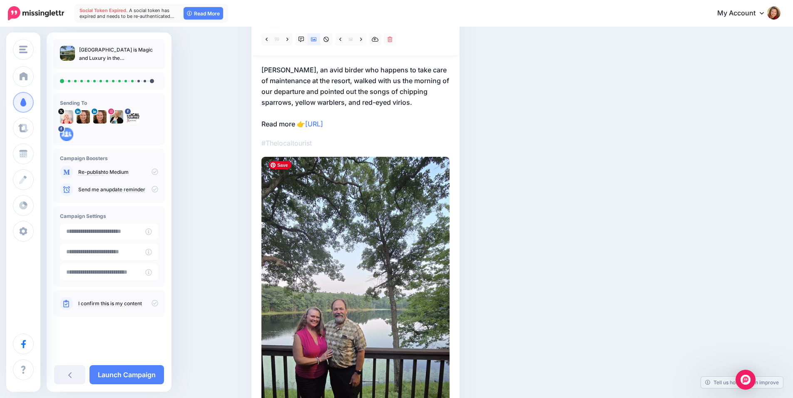
scroll to position [83, 0]
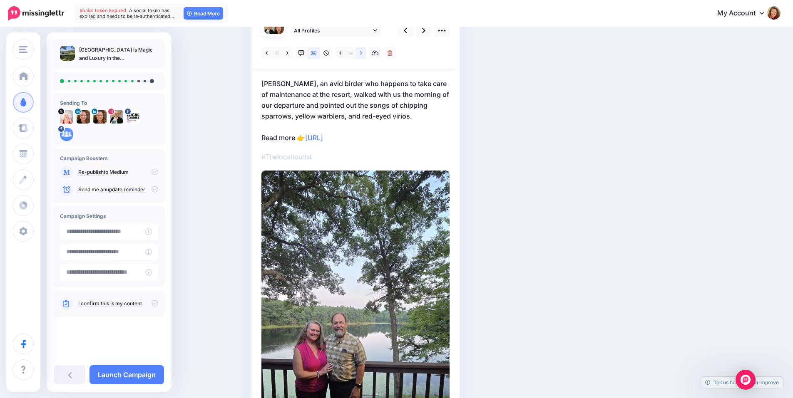
click at [366, 52] on link at bounding box center [361, 53] width 10 height 12
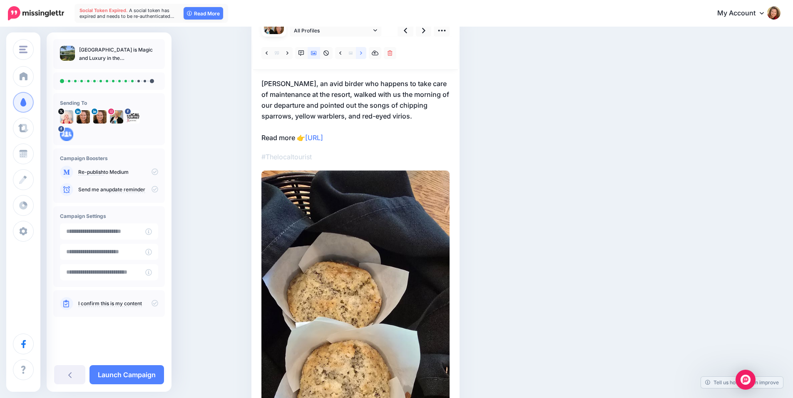
click at [366, 52] on link at bounding box center [361, 53] width 10 height 12
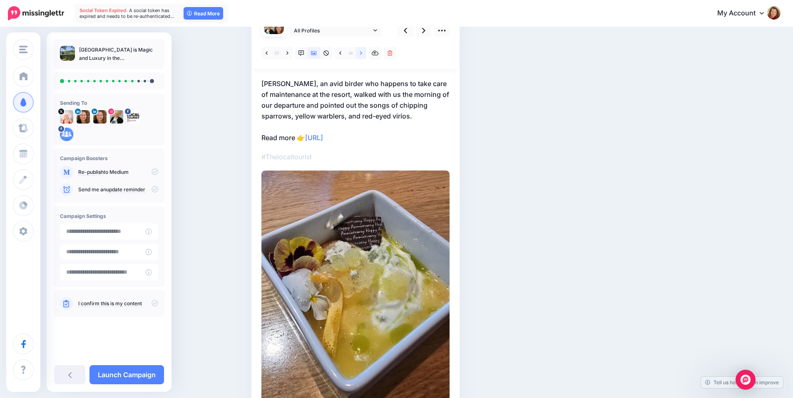
click at [366, 52] on link at bounding box center [361, 53] width 10 height 12
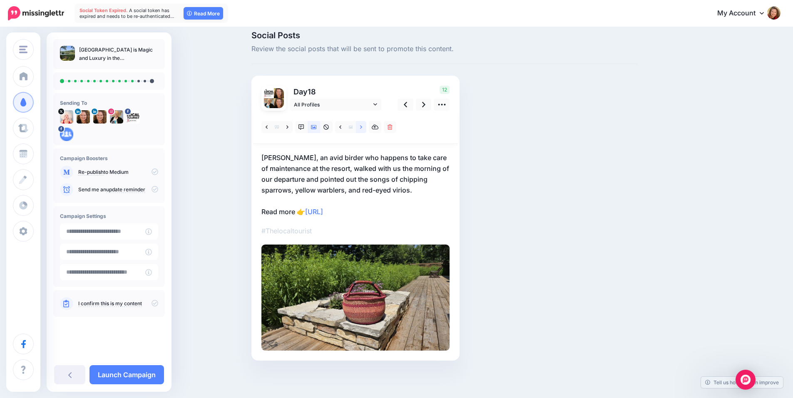
scroll to position [9, 0]
click at [366, 52] on span "Review the social posts that will be sent to promote this content." at bounding box center [444, 49] width 386 height 11
click at [362, 126] on icon at bounding box center [361, 127] width 2 height 6
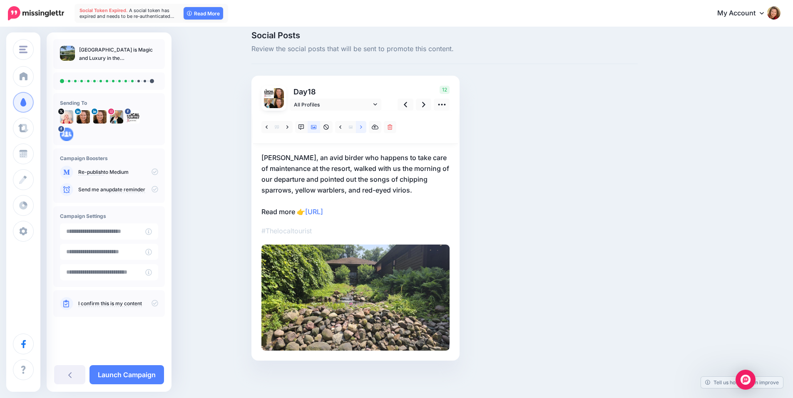
click at [362, 126] on icon at bounding box center [361, 127] width 2 height 6
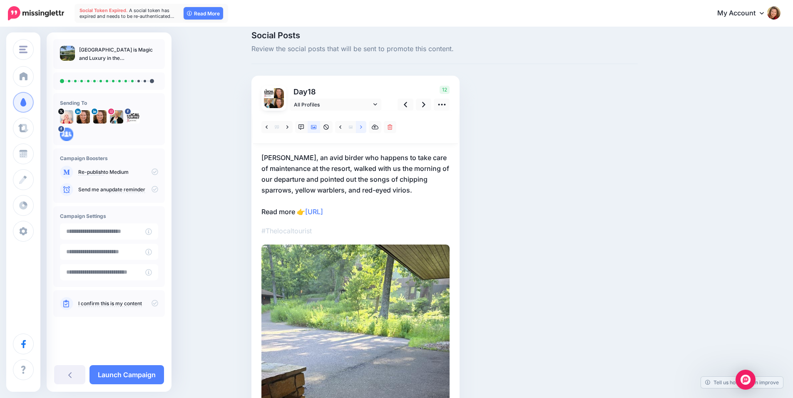
click at [362, 126] on icon at bounding box center [361, 127] width 2 height 6
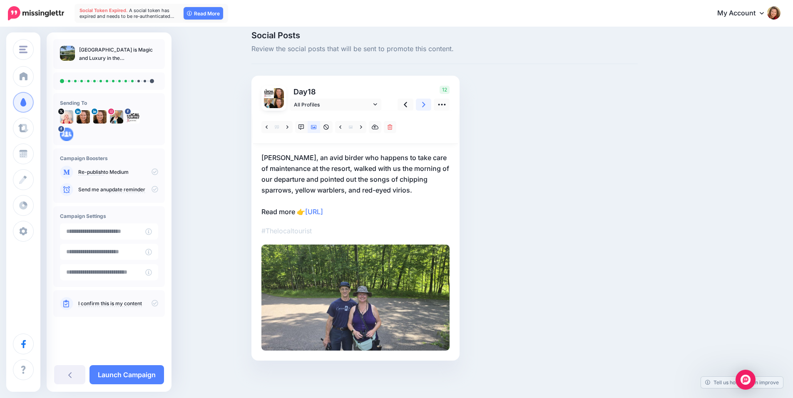
click at [425, 103] on icon at bounding box center [423, 104] width 3 height 5
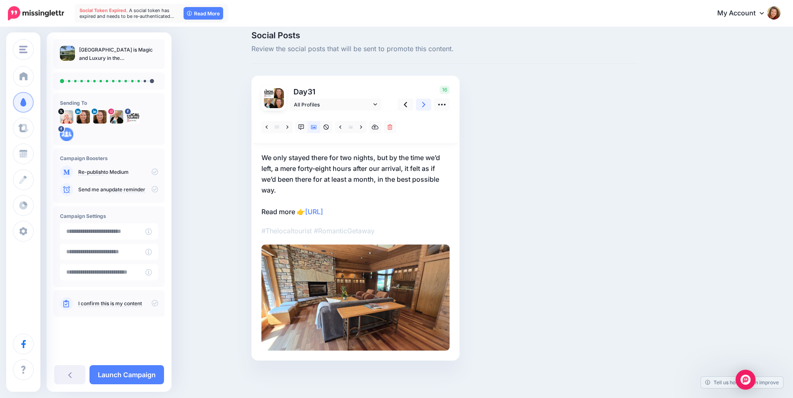
click at [425, 103] on icon at bounding box center [423, 104] width 3 height 5
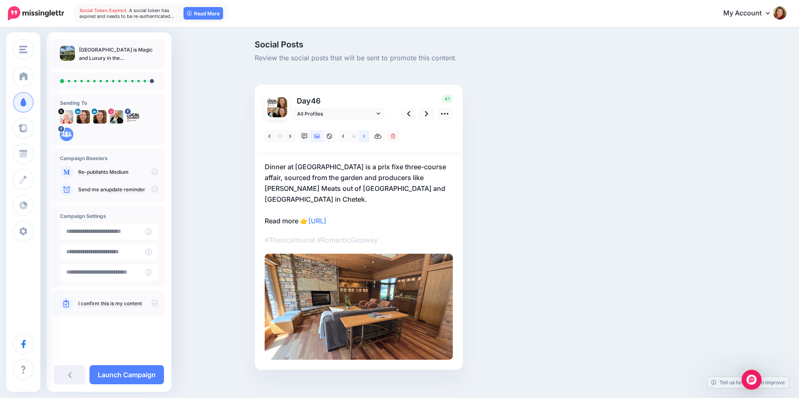
click at [360, 131] on link at bounding box center [364, 136] width 10 height 12
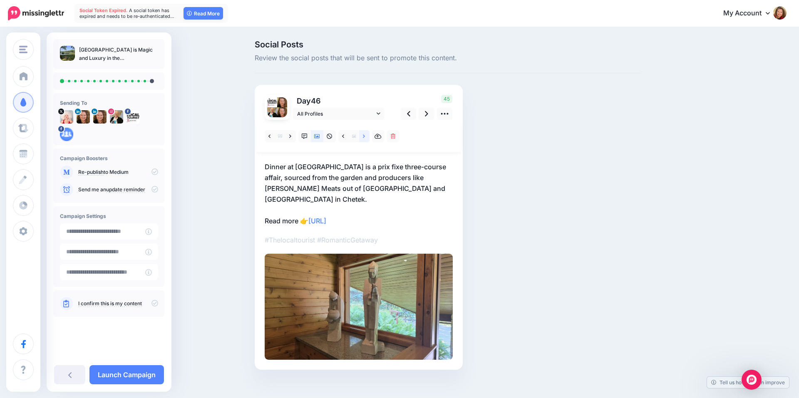
click at [360, 131] on link at bounding box center [364, 136] width 10 height 12
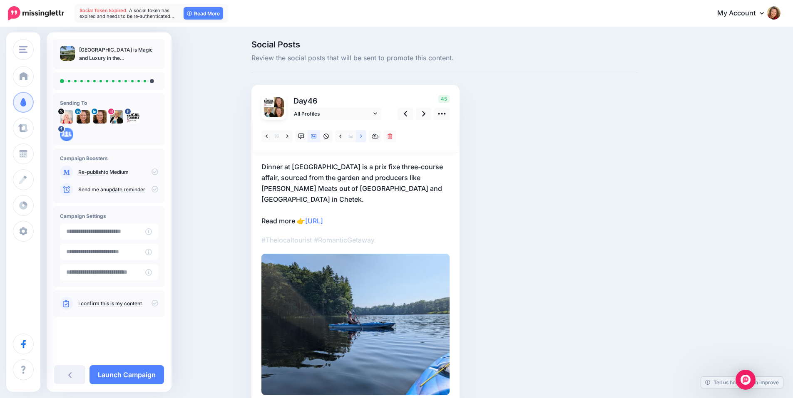
click at [360, 131] on link at bounding box center [361, 136] width 10 height 12
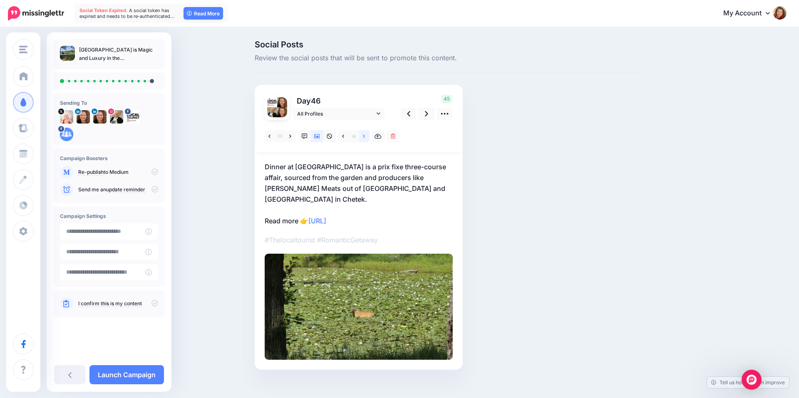
click at [360, 131] on link at bounding box center [364, 136] width 10 height 12
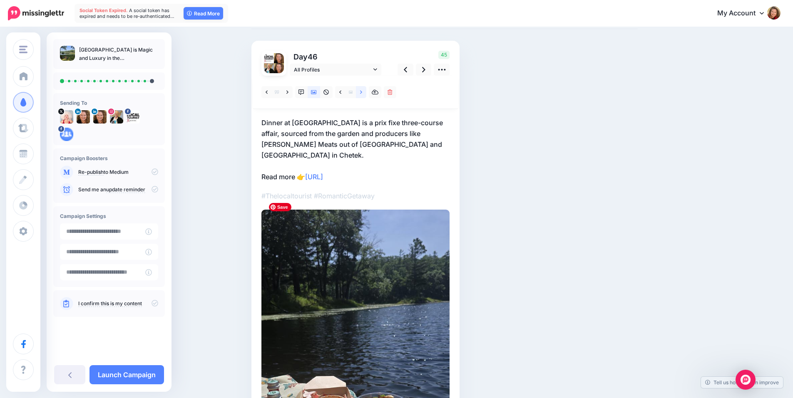
scroll to position [42, 0]
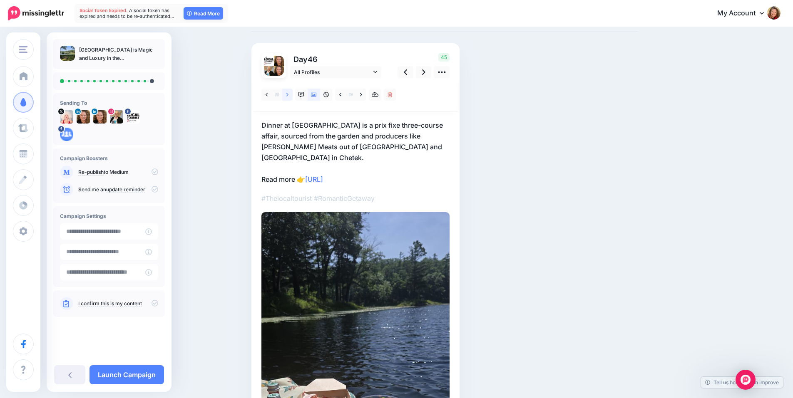
click at [288, 94] on icon at bounding box center [287, 94] width 2 height 3
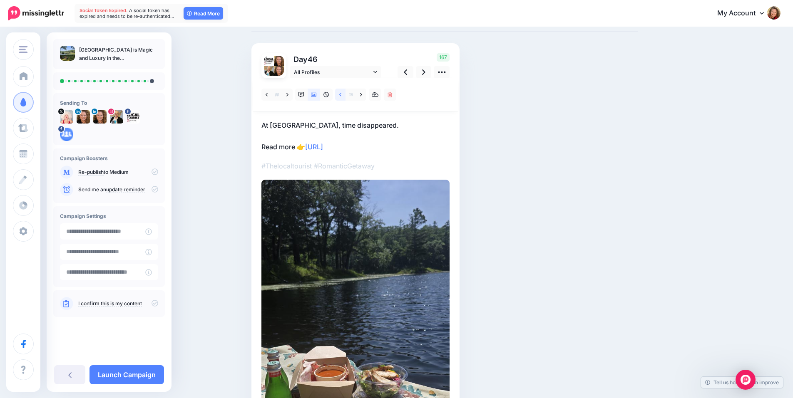
click at [341, 96] on icon at bounding box center [340, 95] width 2 height 6
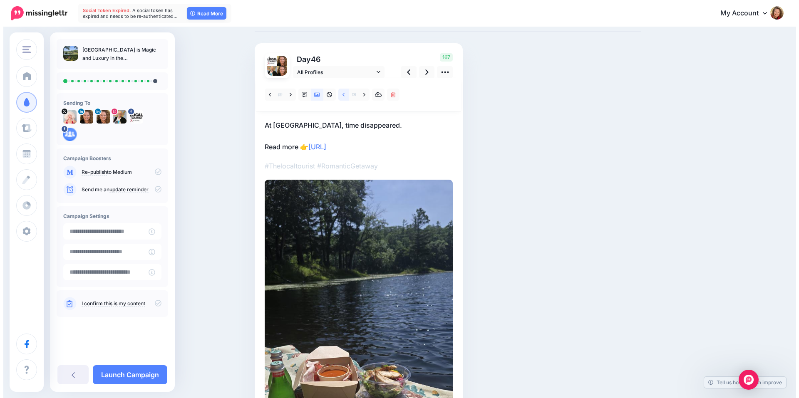
scroll to position [0, 0]
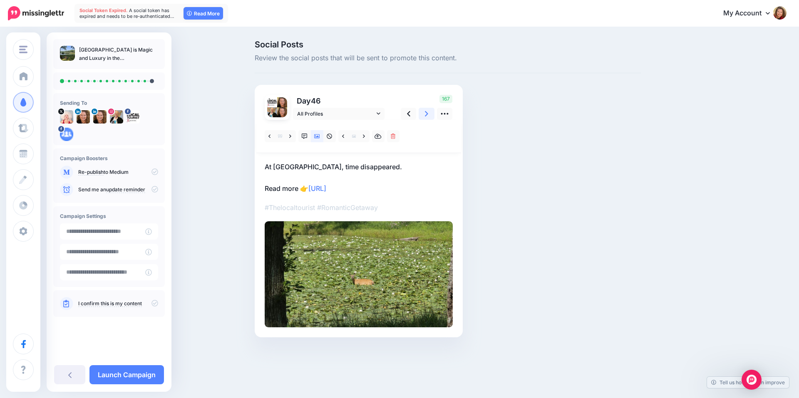
click at [424, 114] on link at bounding box center [427, 114] width 16 height 12
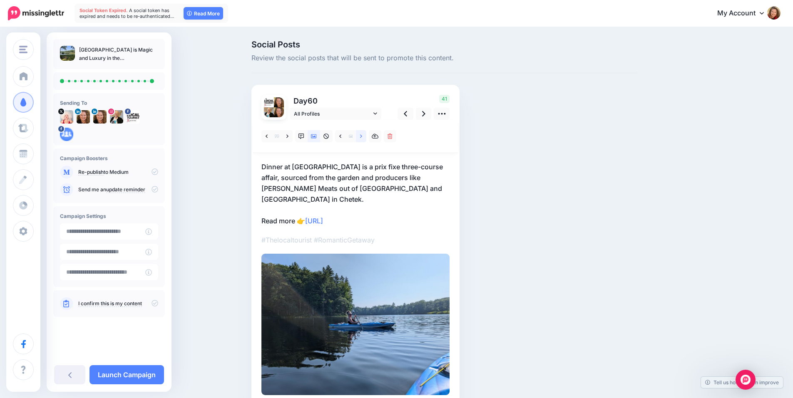
click at [361, 138] on link at bounding box center [361, 136] width 10 height 12
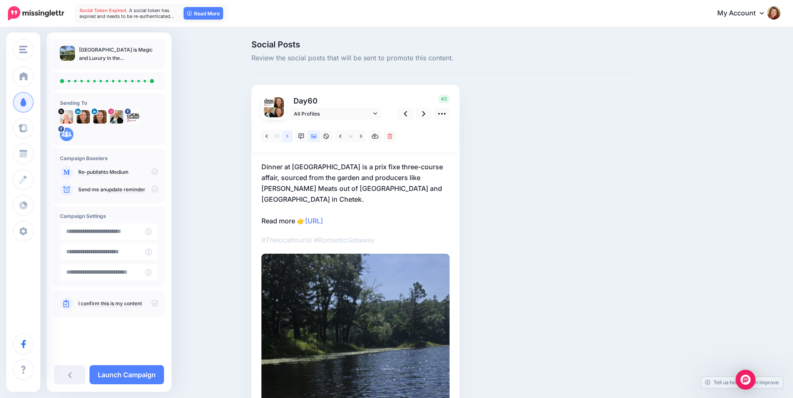
click at [288, 138] on icon at bounding box center [287, 137] width 2 height 6
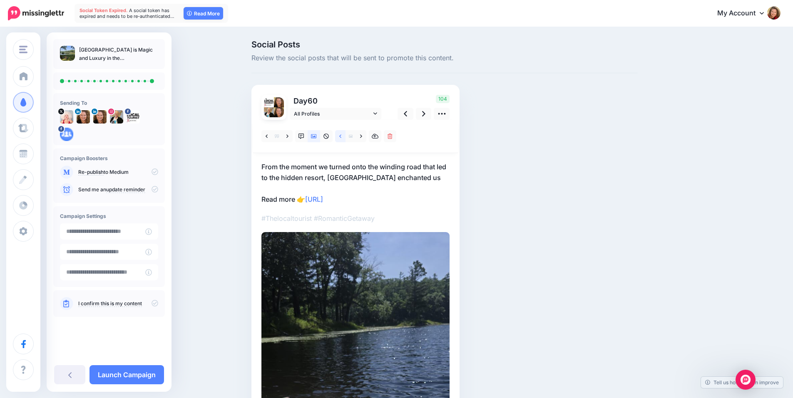
click at [345, 135] on link at bounding box center [340, 136] width 10 height 12
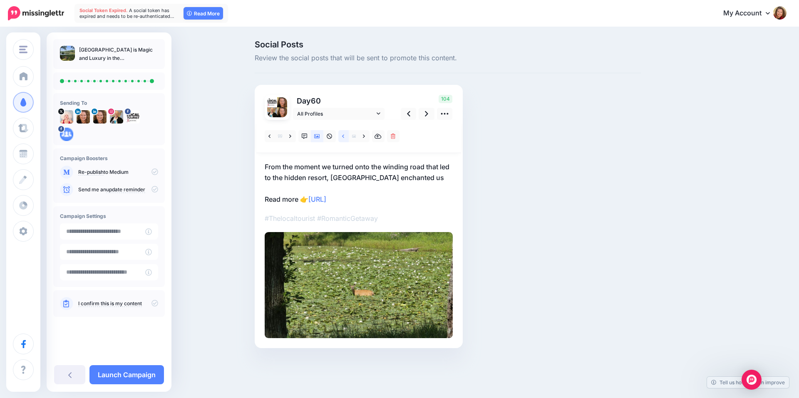
click at [345, 135] on link at bounding box center [343, 136] width 10 height 12
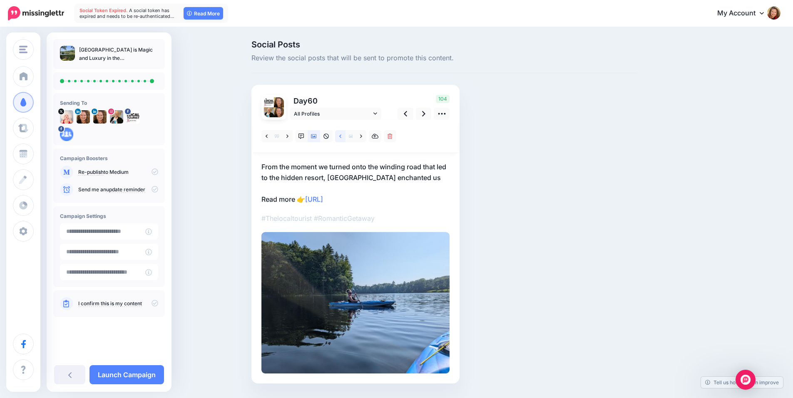
click at [345, 135] on link at bounding box center [340, 136] width 10 height 12
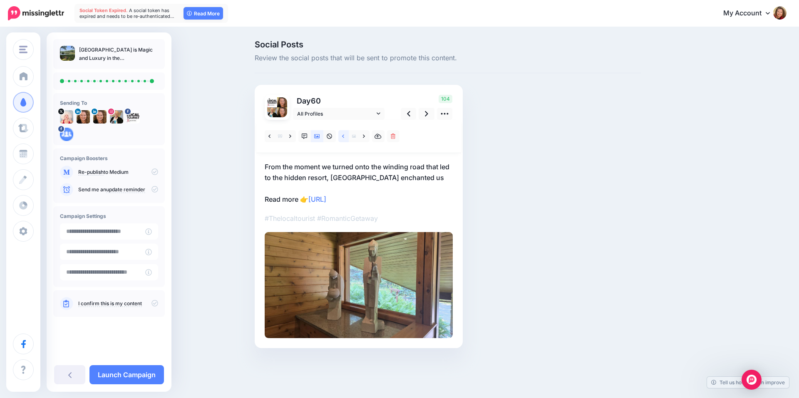
click at [345, 135] on link at bounding box center [343, 136] width 10 height 12
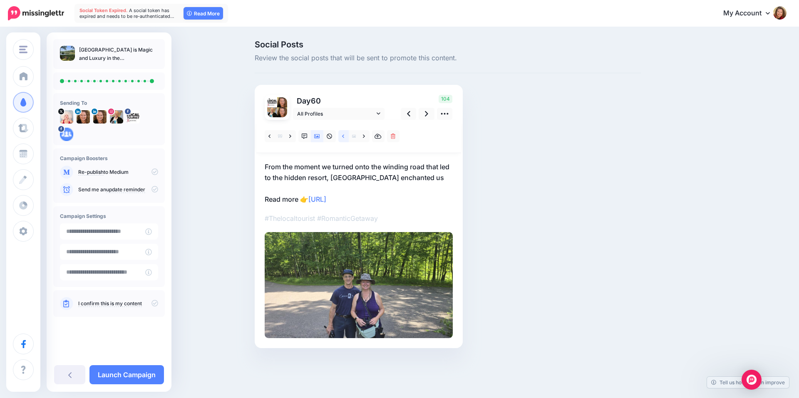
click at [345, 135] on link at bounding box center [343, 136] width 10 height 12
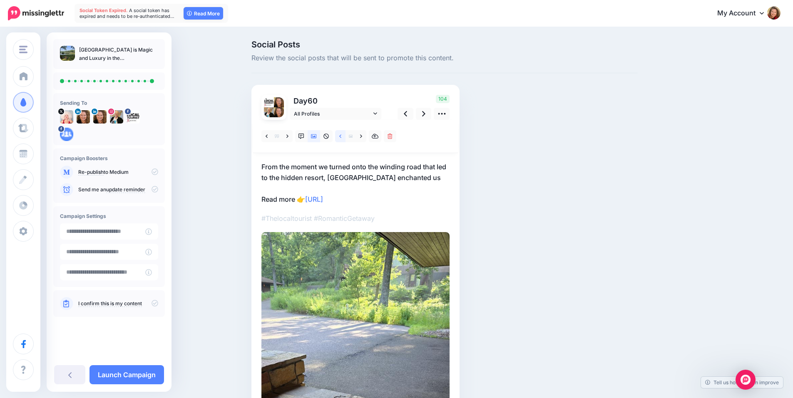
click at [345, 135] on link at bounding box center [340, 136] width 10 height 12
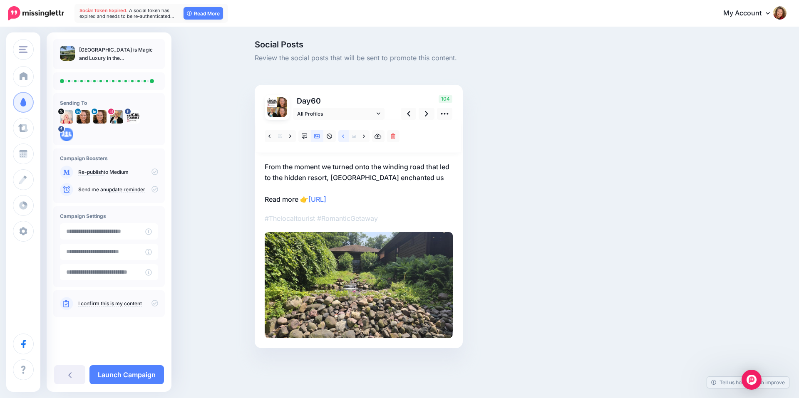
click at [345, 135] on link at bounding box center [343, 136] width 10 height 12
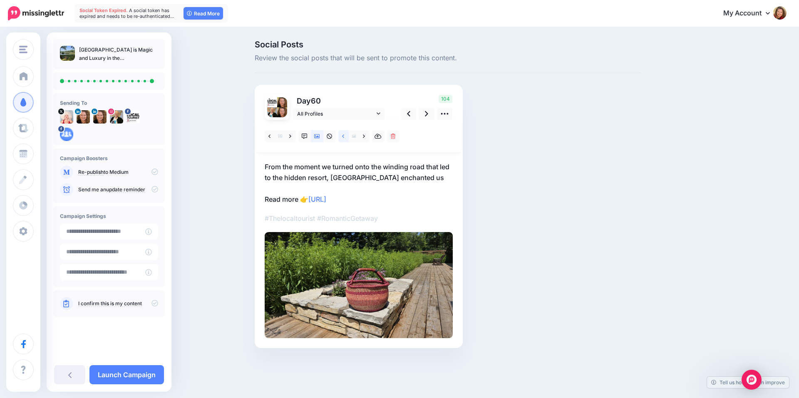
click at [345, 135] on link at bounding box center [343, 136] width 10 height 12
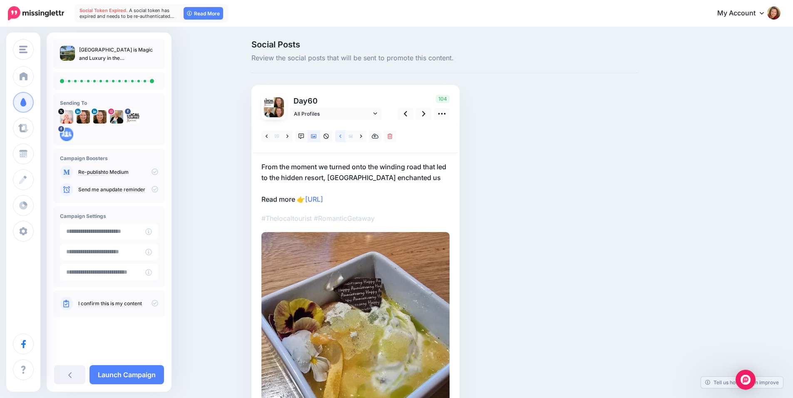
click at [345, 135] on link at bounding box center [340, 136] width 10 height 12
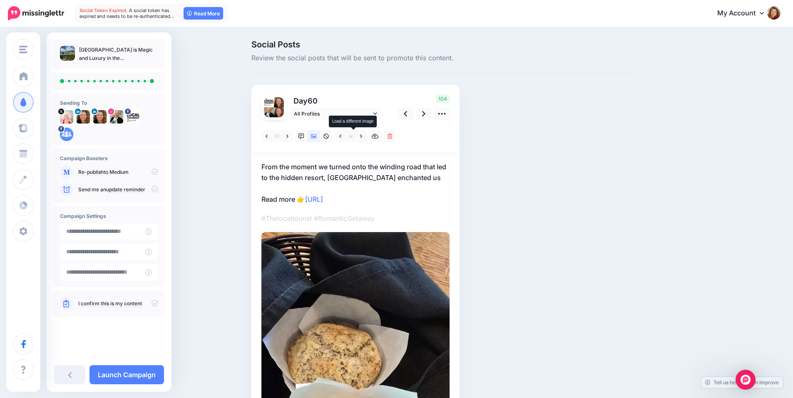
click at [356, 138] on span at bounding box center [350, 136] width 10 height 12
click at [362, 138] on link at bounding box center [361, 136] width 10 height 12
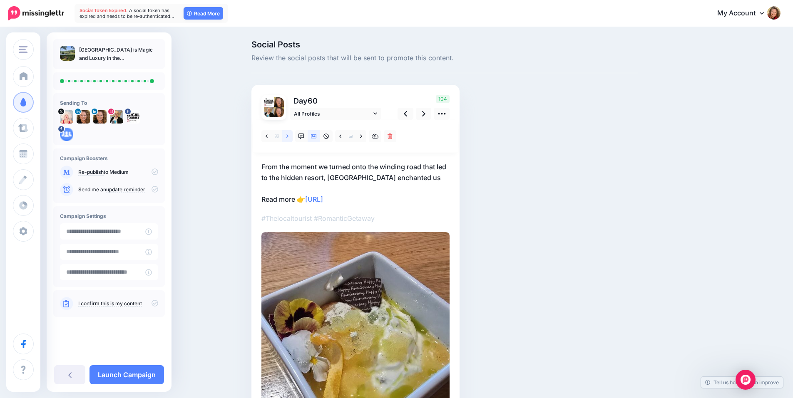
click at [292, 137] on link at bounding box center [287, 136] width 10 height 12
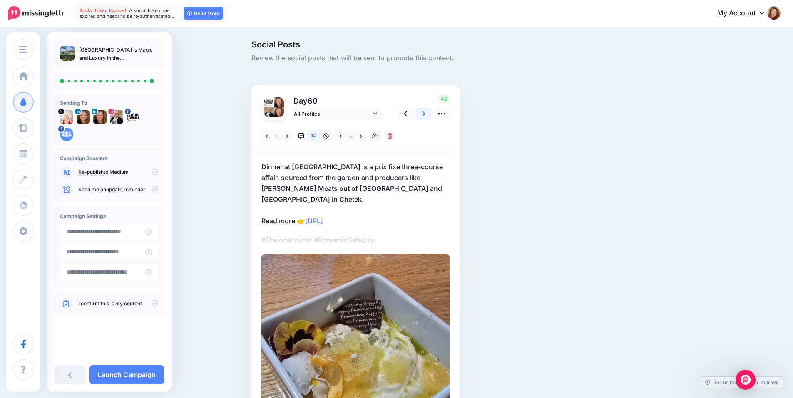
click at [425, 115] on link at bounding box center [424, 114] width 16 height 12
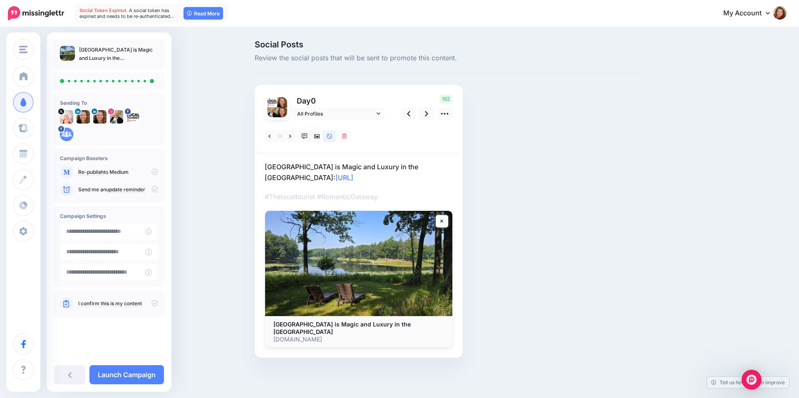
click at [157, 171] on icon at bounding box center [155, 172] width 7 height 7
click at [152, 303] on icon at bounding box center [155, 303] width 7 height 7
click at [147, 376] on link "Launch Campaign" at bounding box center [126, 374] width 75 height 19
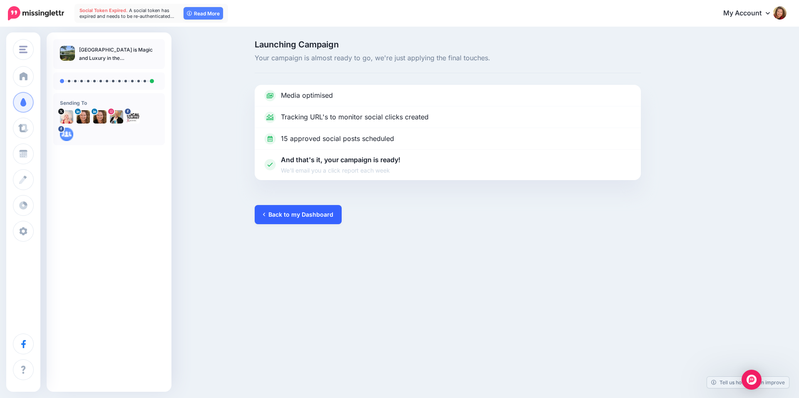
click at [293, 212] on link "Back to my Dashboard" at bounding box center [298, 214] width 87 height 19
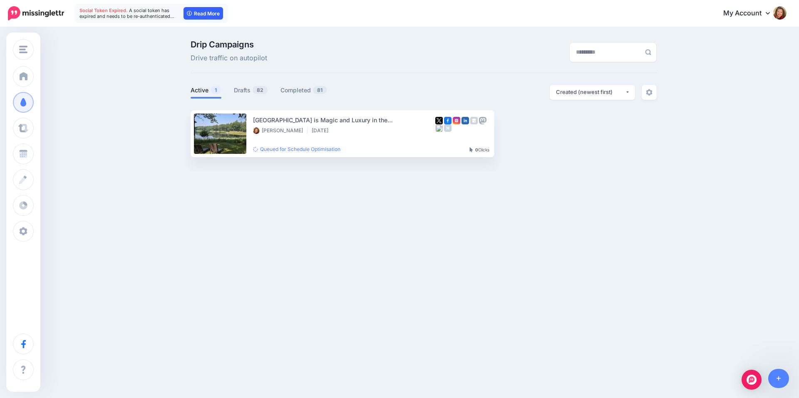
click at [208, 14] on link "Read More" at bounding box center [204, 13] width 40 height 12
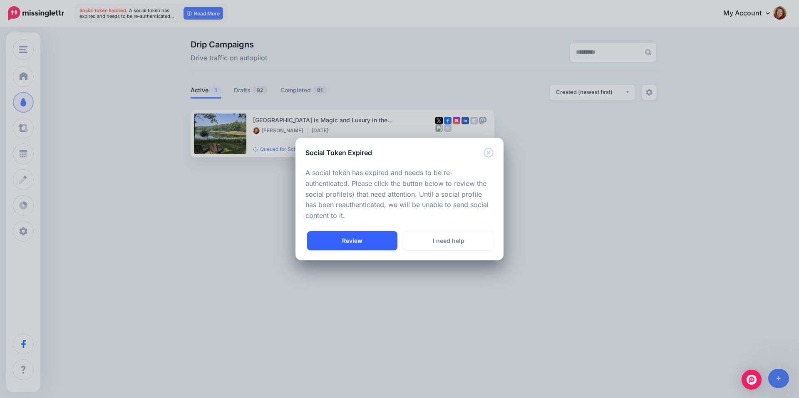
click at [361, 240] on link "Review" at bounding box center [352, 240] width 90 height 19
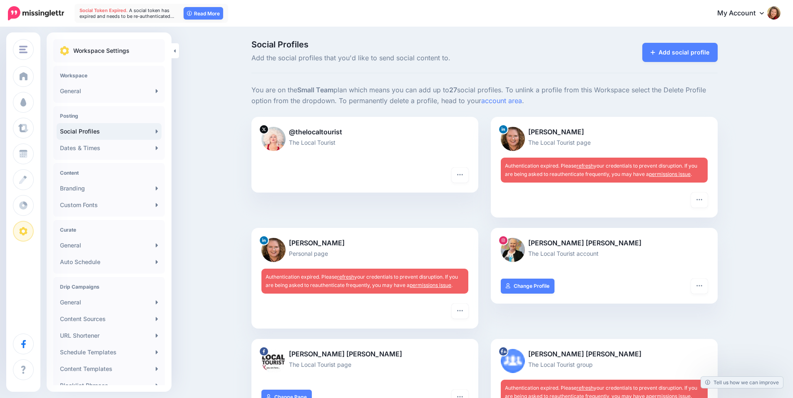
click at [591, 165] on link "refresh" at bounding box center [584, 166] width 17 height 6
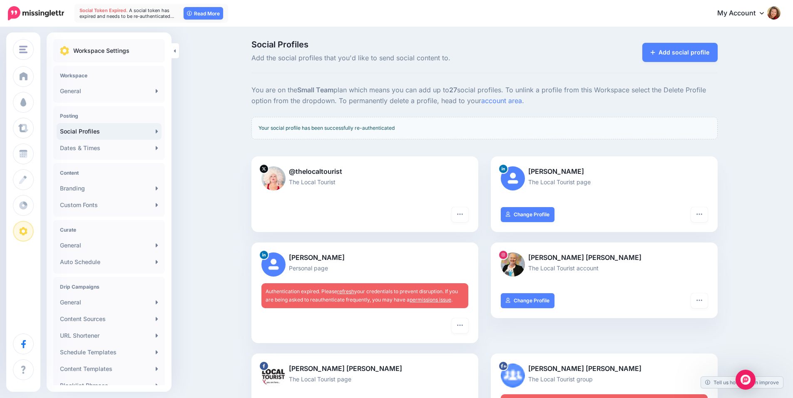
click at [350, 292] on link "refresh" at bounding box center [345, 291] width 17 height 6
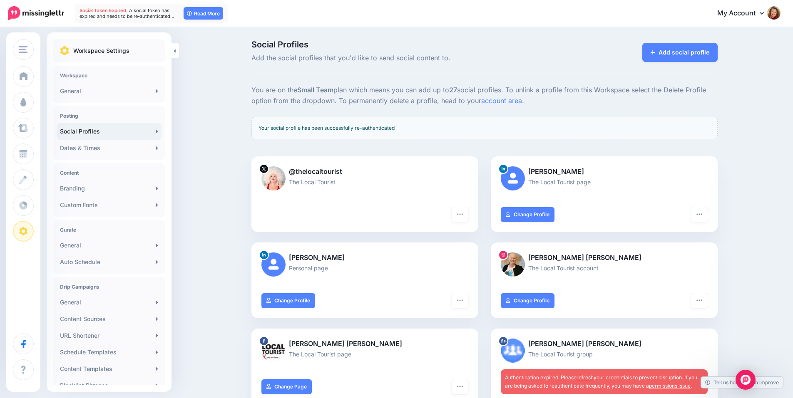
scroll to position [166, 0]
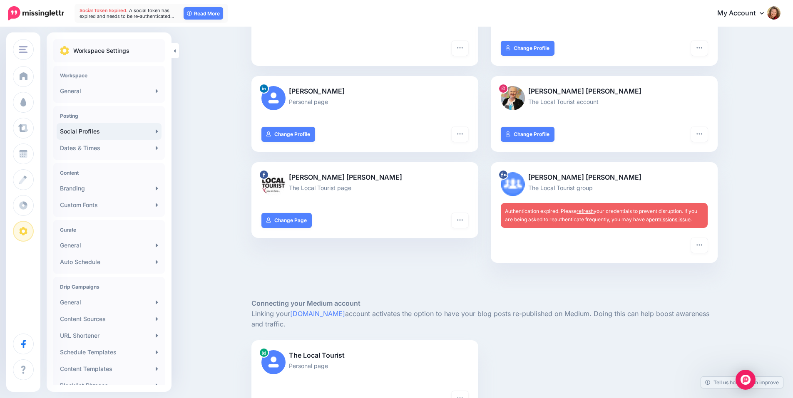
click at [591, 209] on link "refresh" at bounding box center [584, 211] width 17 height 6
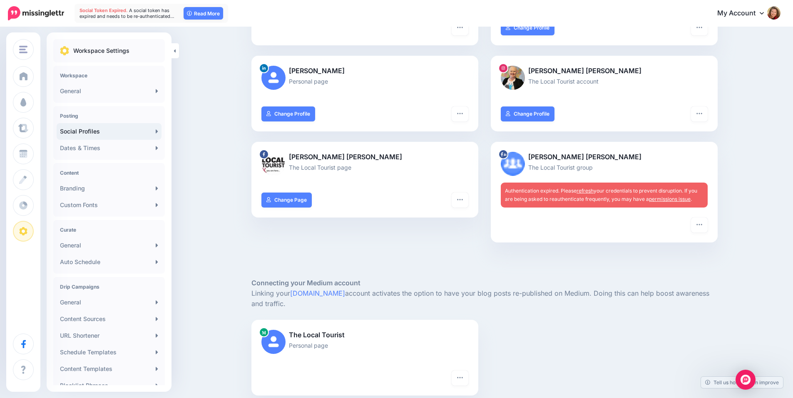
scroll to position [208, 0]
